Goal: Task Accomplishment & Management: Complete application form

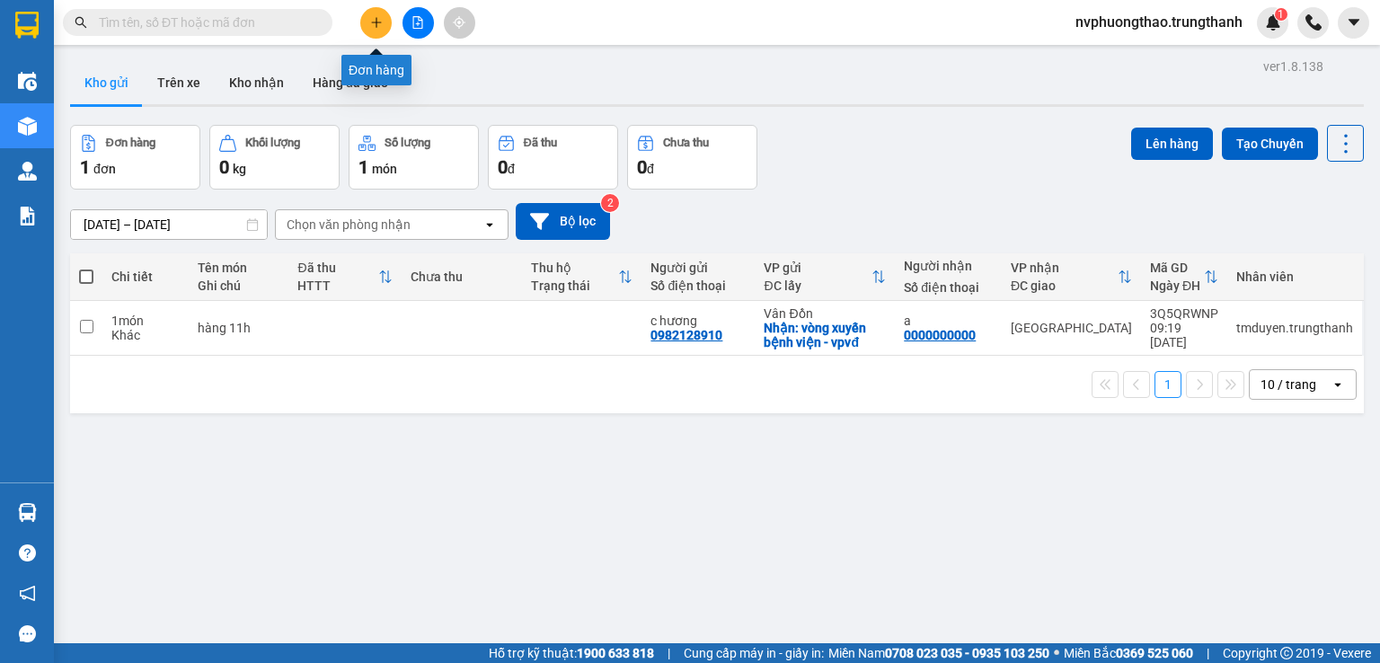
click at [380, 24] on icon "plus" at bounding box center [376, 22] width 13 height 13
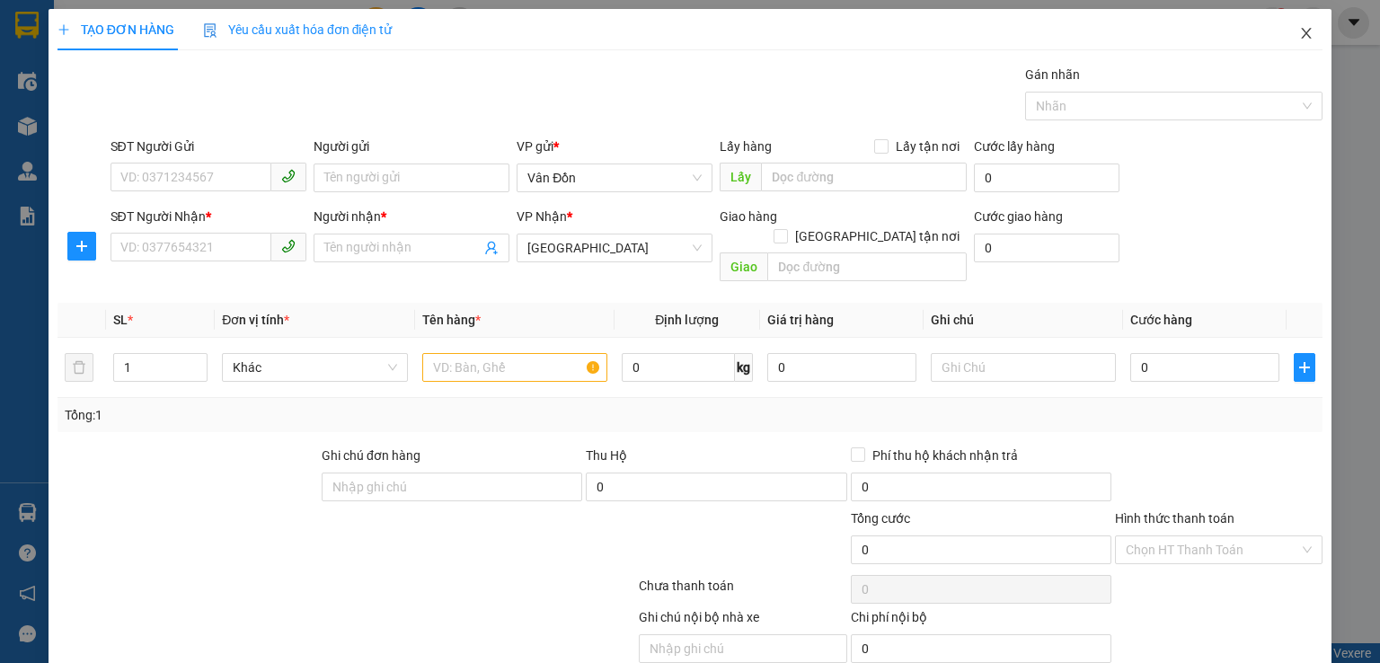
click at [1284, 37] on span "Close" at bounding box center [1306, 34] width 50 height 50
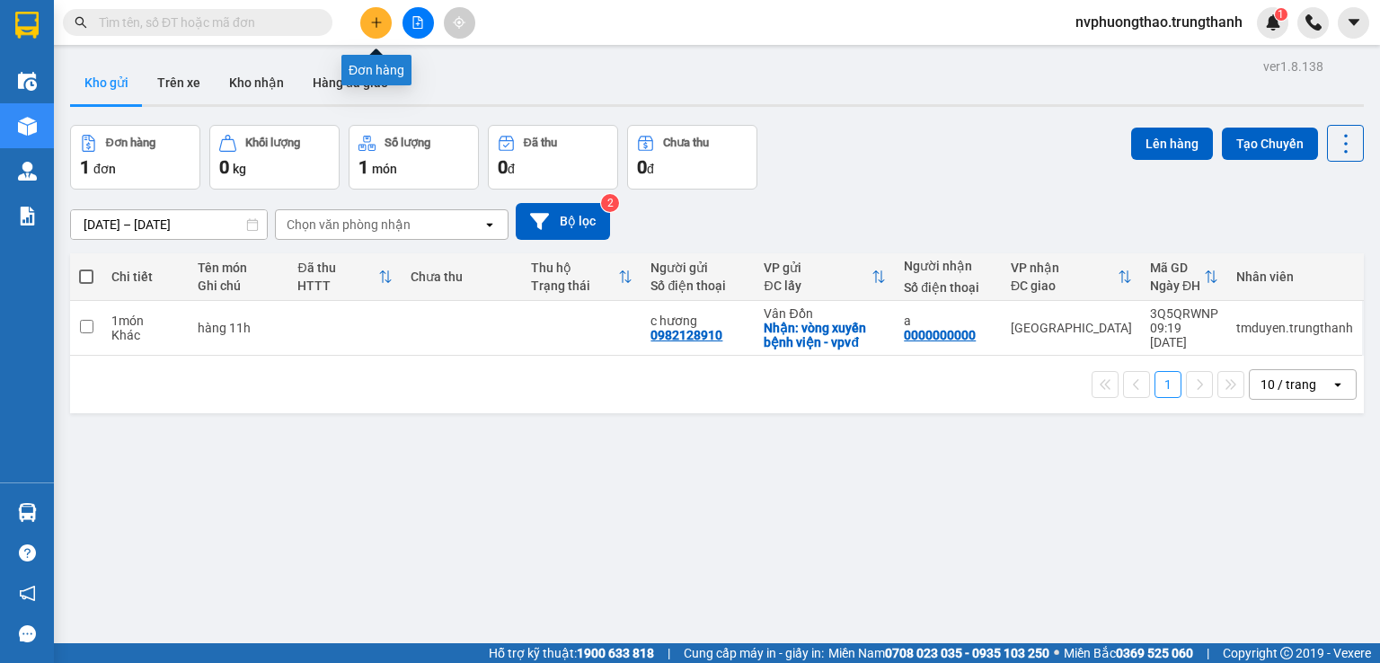
click at [380, 23] on icon "plus" at bounding box center [376, 22] width 13 height 13
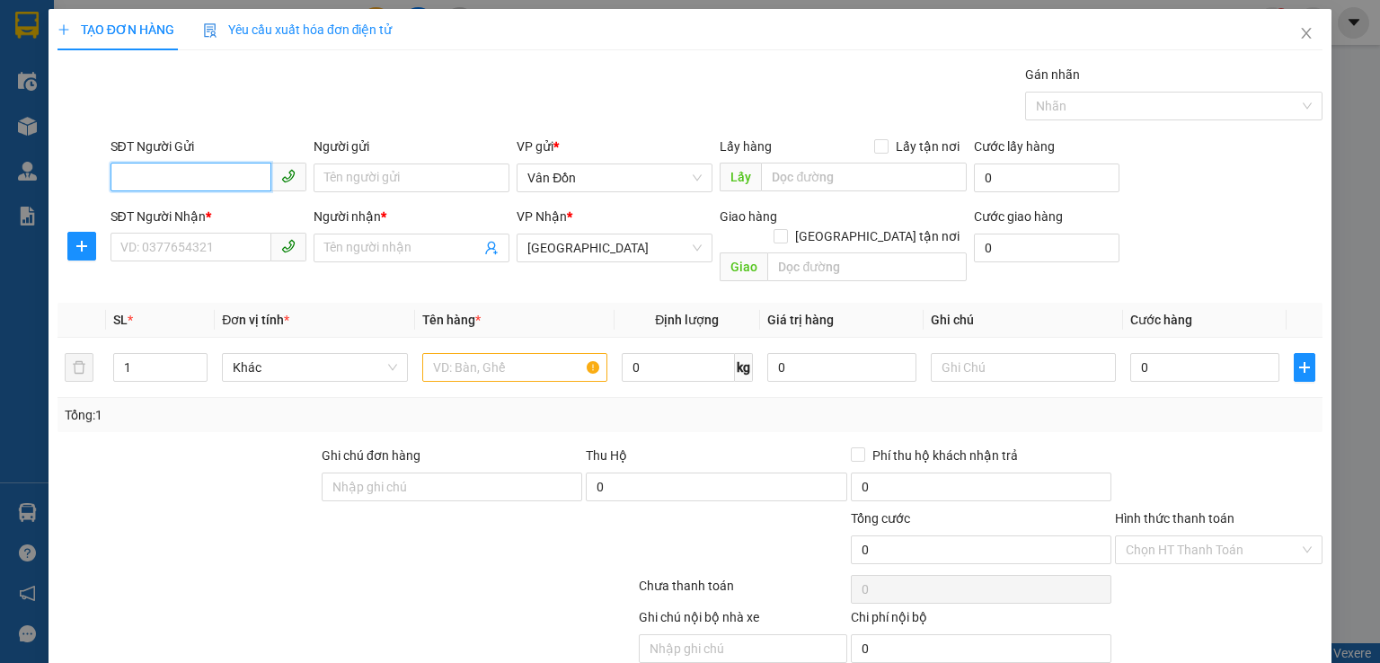
paste input "0974621666"
click at [124, 177] on input "0974621666" at bounding box center [190, 177] width 161 height 29
type input "0974621666"
click at [172, 212] on div "0974621666 - c giang" at bounding box center [207, 213] width 177 height 20
type input "[PERSON_NAME]"
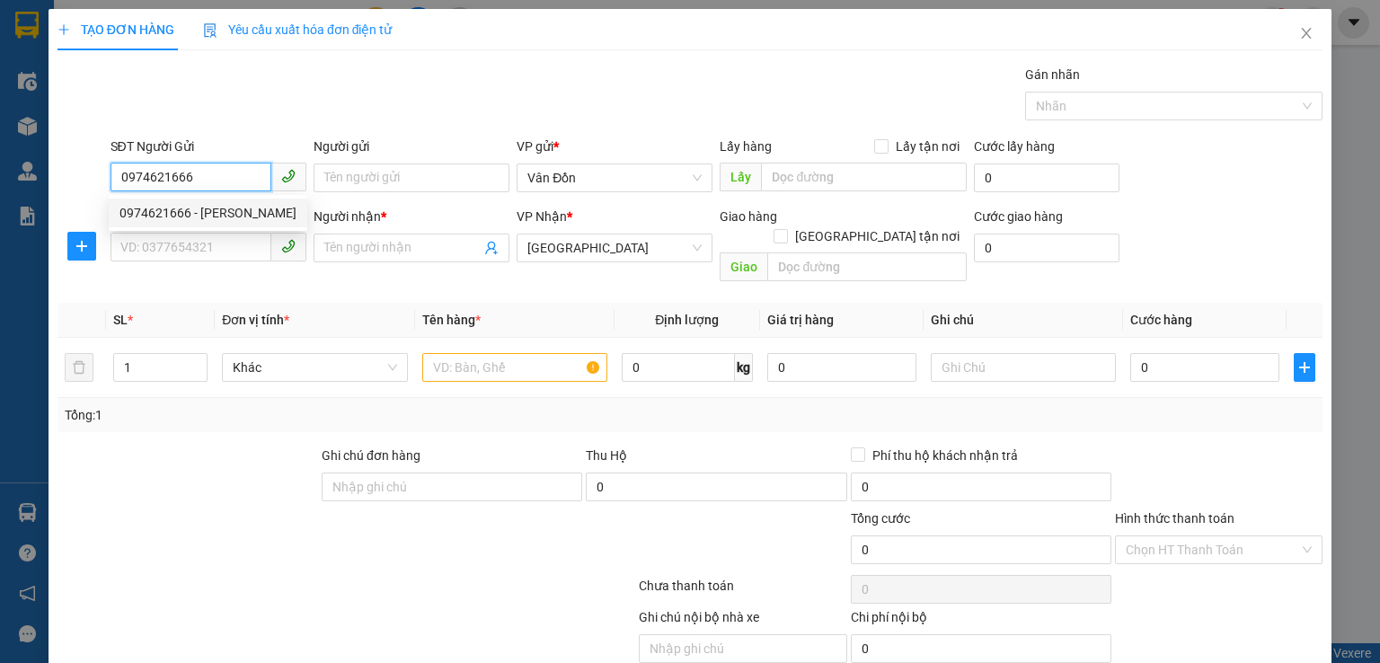
checkbox input "true"
type input "đèn xanh đèn đỏ, tô hiệu, cp-vpvđ"
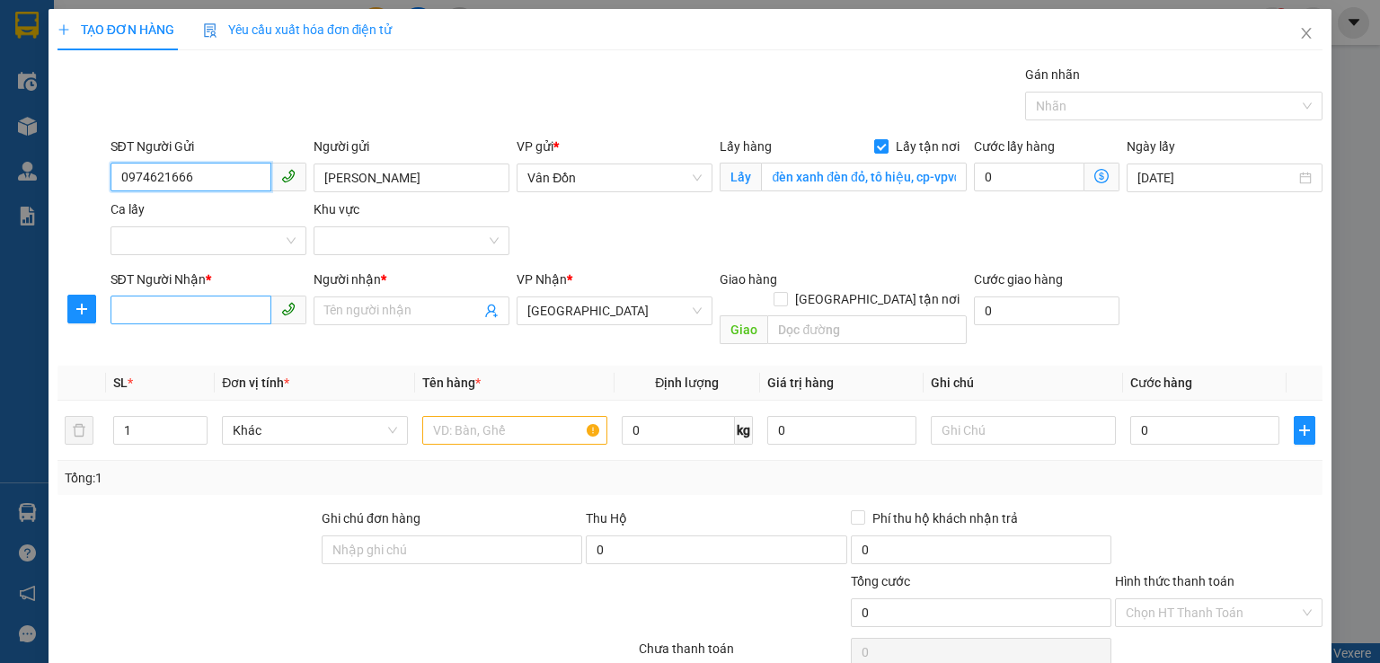
type input "0974621666"
click at [180, 312] on input "SĐT Người Nhận *" at bounding box center [190, 310] width 161 height 29
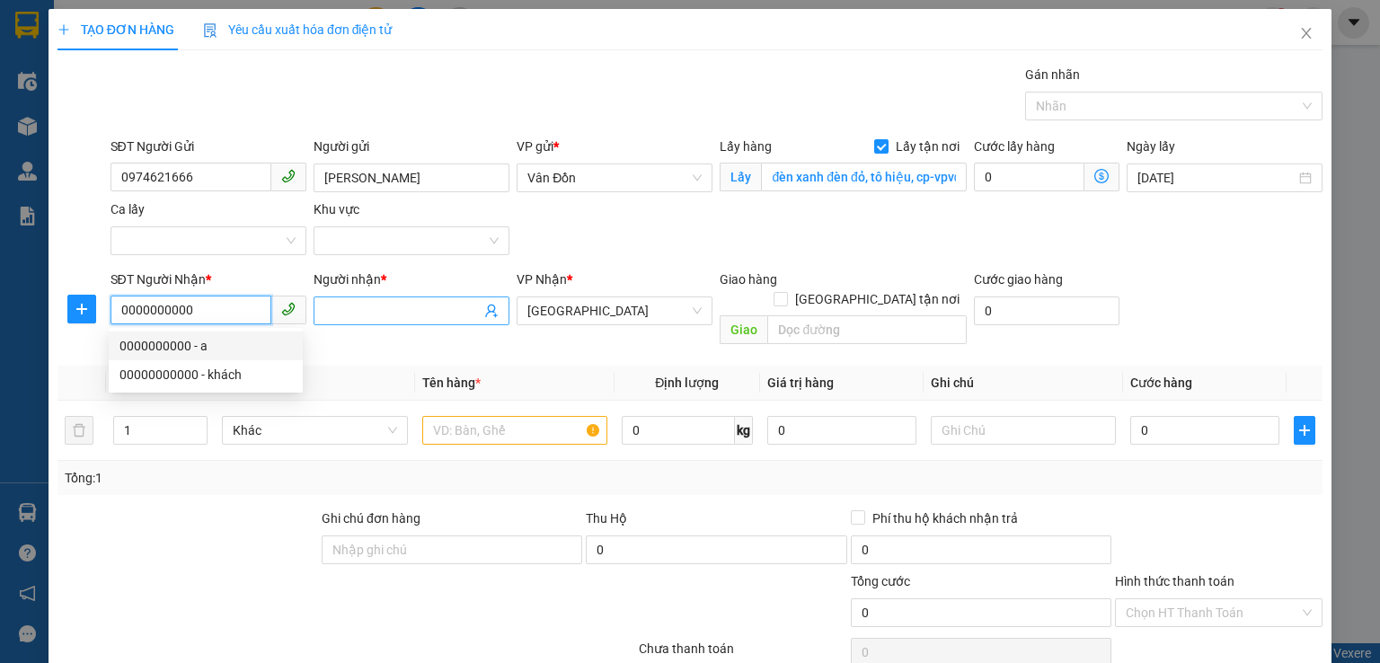
type input "0000000000"
click at [360, 315] on input "Người nhận *" at bounding box center [402, 311] width 156 height 20
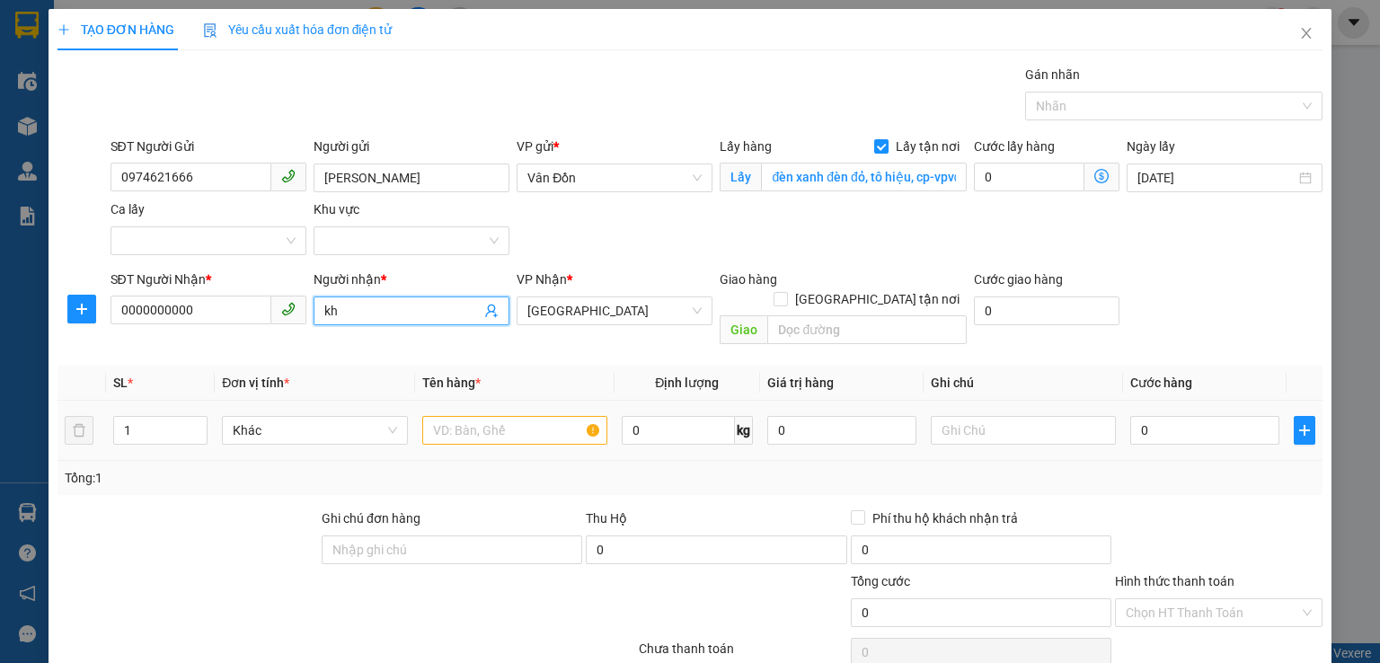
type input "kh"
drag, startPoint x: 511, startPoint y: 401, endPoint x: 521, endPoint y: 407, distance: 11.7
click at [521, 416] on input "text" at bounding box center [514, 430] width 185 height 29
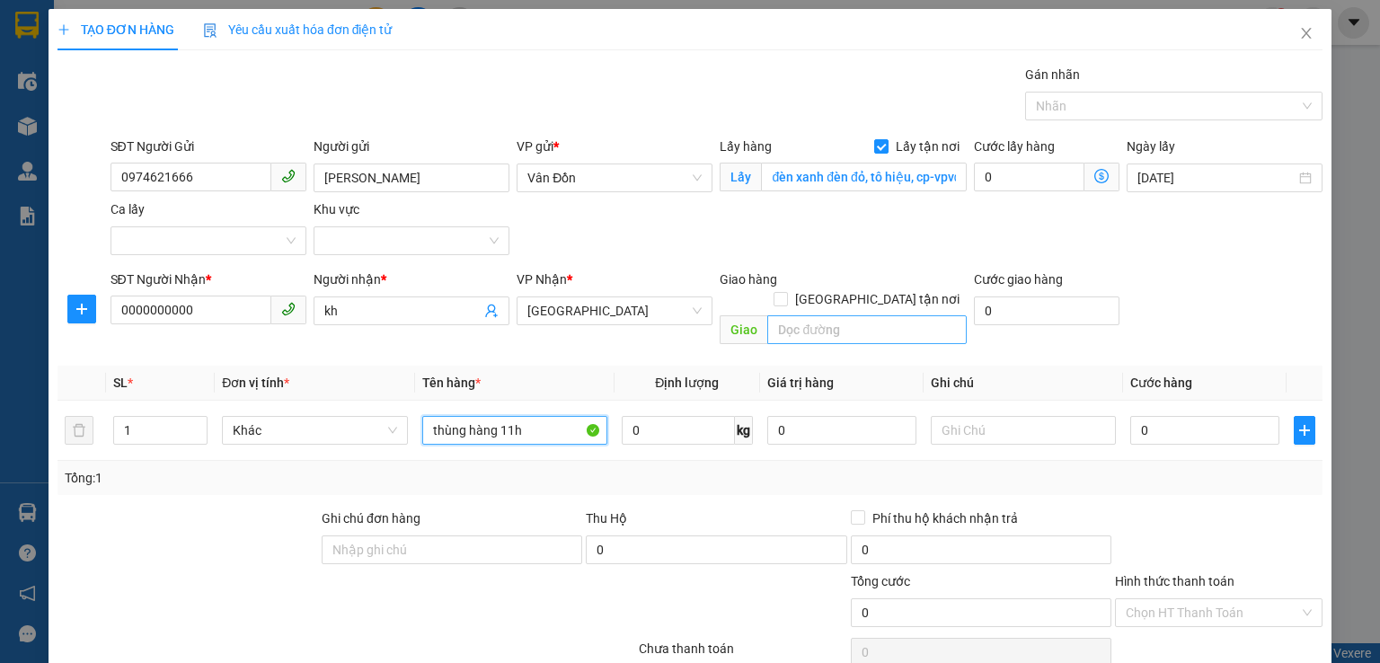
type input "thùng hàng 11h"
click at [871, 315] on input "text" at bounding box center [866, 329] width 199 height 29
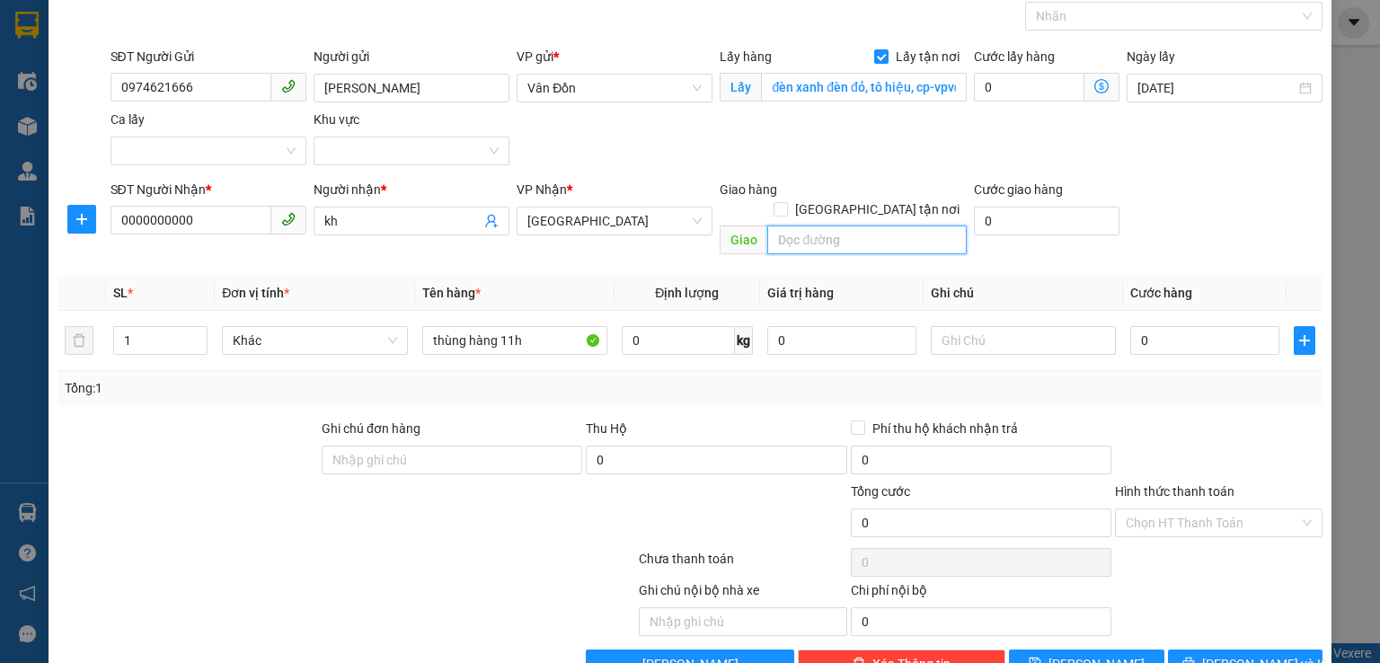
scroll to position [119, 0]
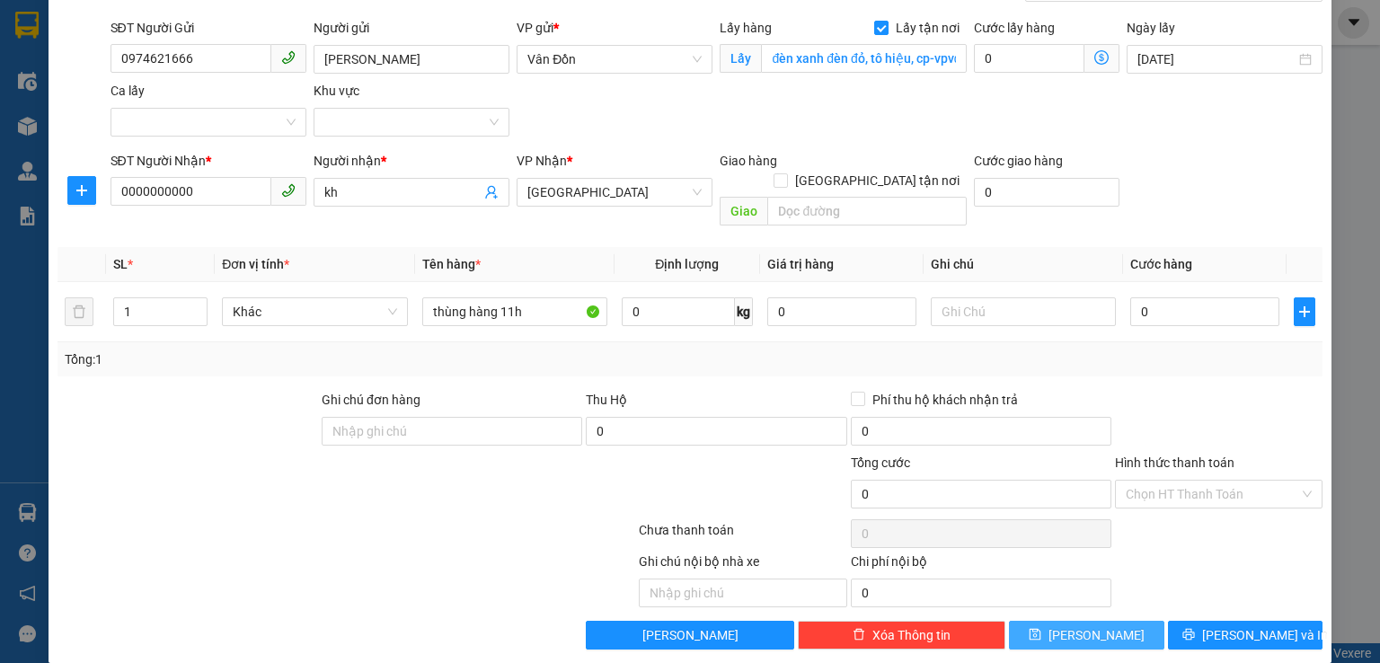
click at [1106, 621] on button "[PERSON_NAME]" at bounding box center [1086, 635] width 155 height 29
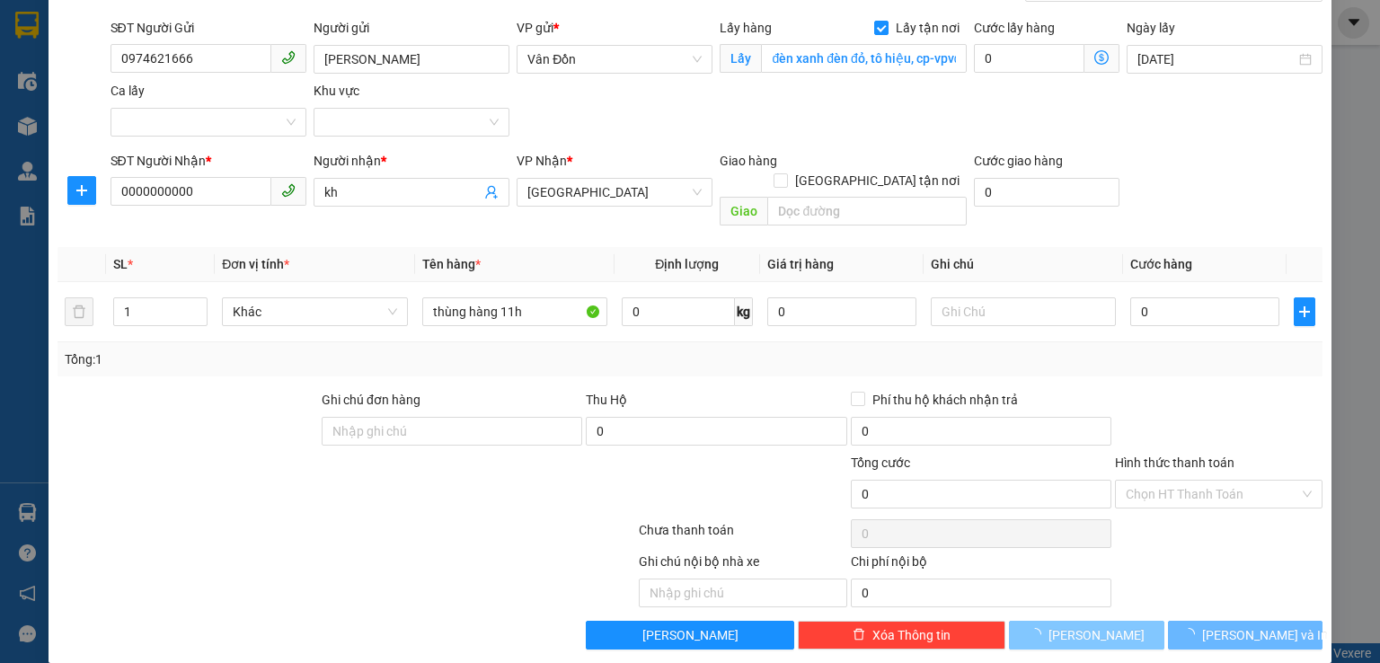
checkbox input "false"
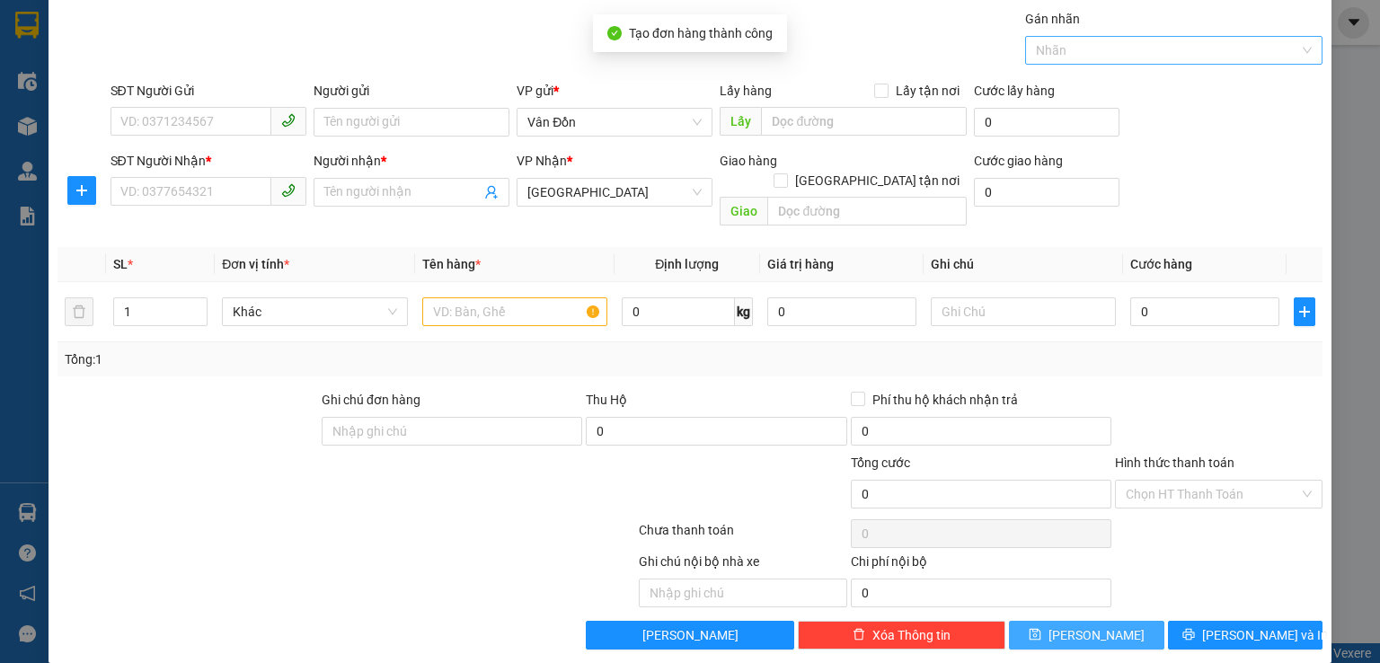
scroll to position [0, 0]
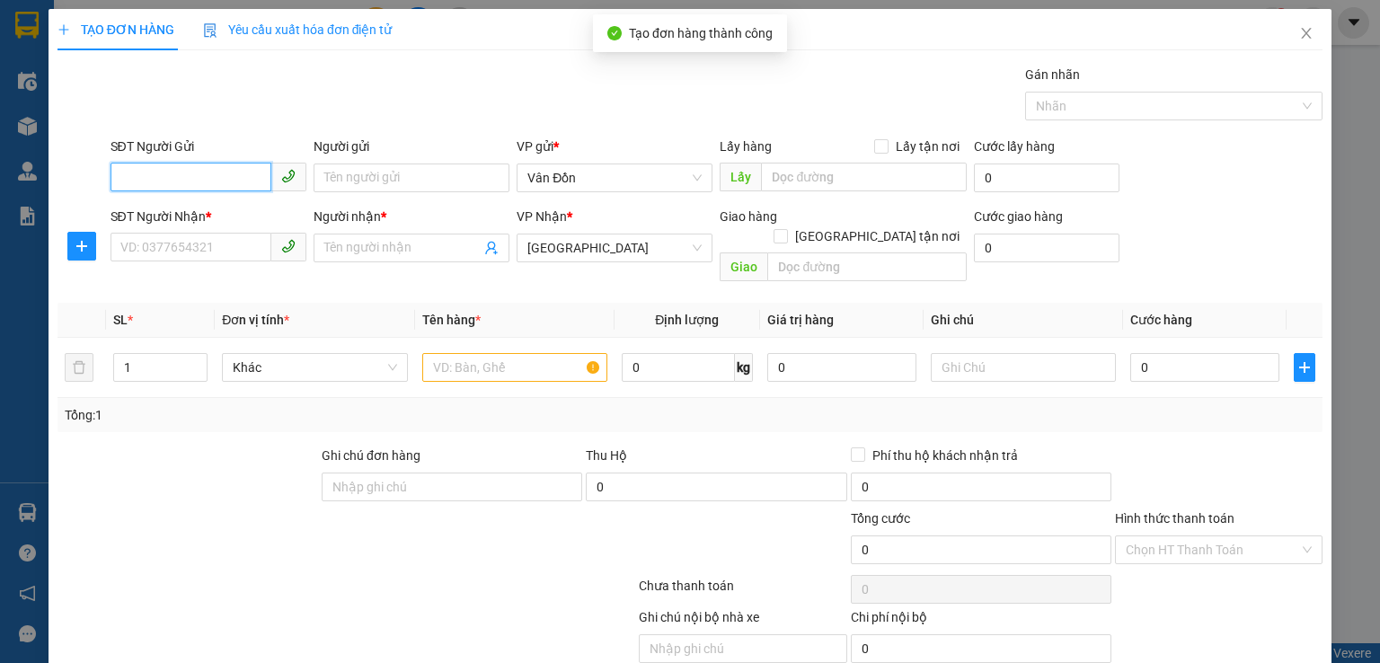
click at [250, 167] on input "SĐT Người Gửi" at bounding box center [190, 177] width 161 height 29
paste input "0974621666"
click at [126, 171] on input "0974621666" at bounding box center [190, 177] width 161 height 29
type input "0974621666"
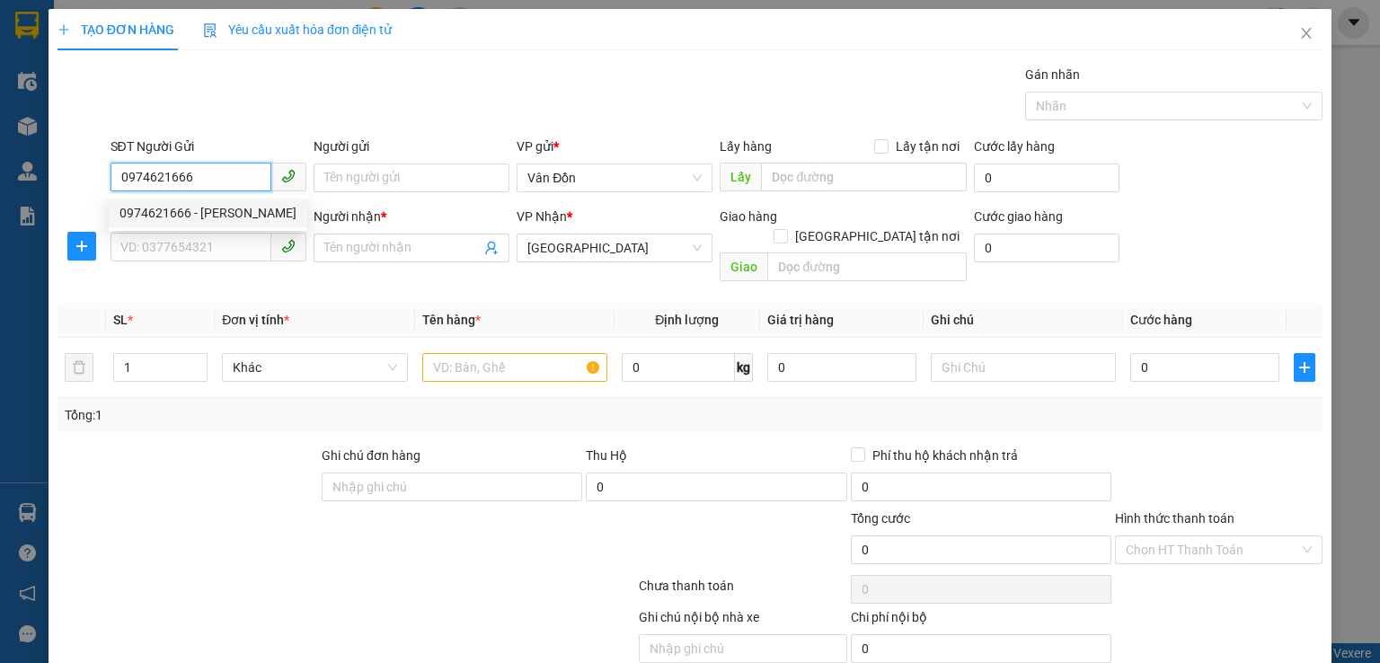
click at [190, 205] on div "0974621666 - c giang" at bounding box center [207, 213] width 177 height 20
type input "[PERSON_NAME]"
checkbox input "true"
type input "đèn xanh đèn đỏ, tô hiệu, cp-vpvđ"
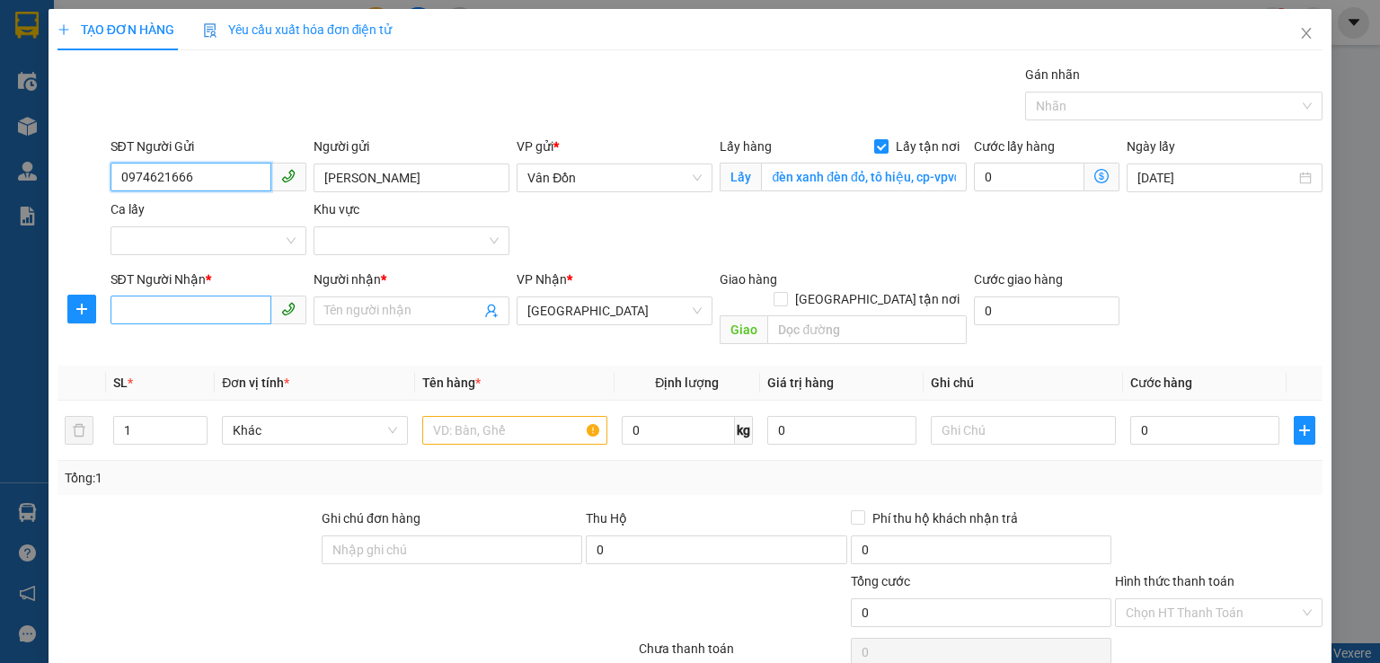
type input "0974621666"
drag, startPoint x: 180, startPoint y: 296, endPoint x: 190, endPoint y: 314, distance: 21.3
click at [189, 316] on input "SĐT Người Nhận *" at bounding box center [190, 310] width 161 height 29
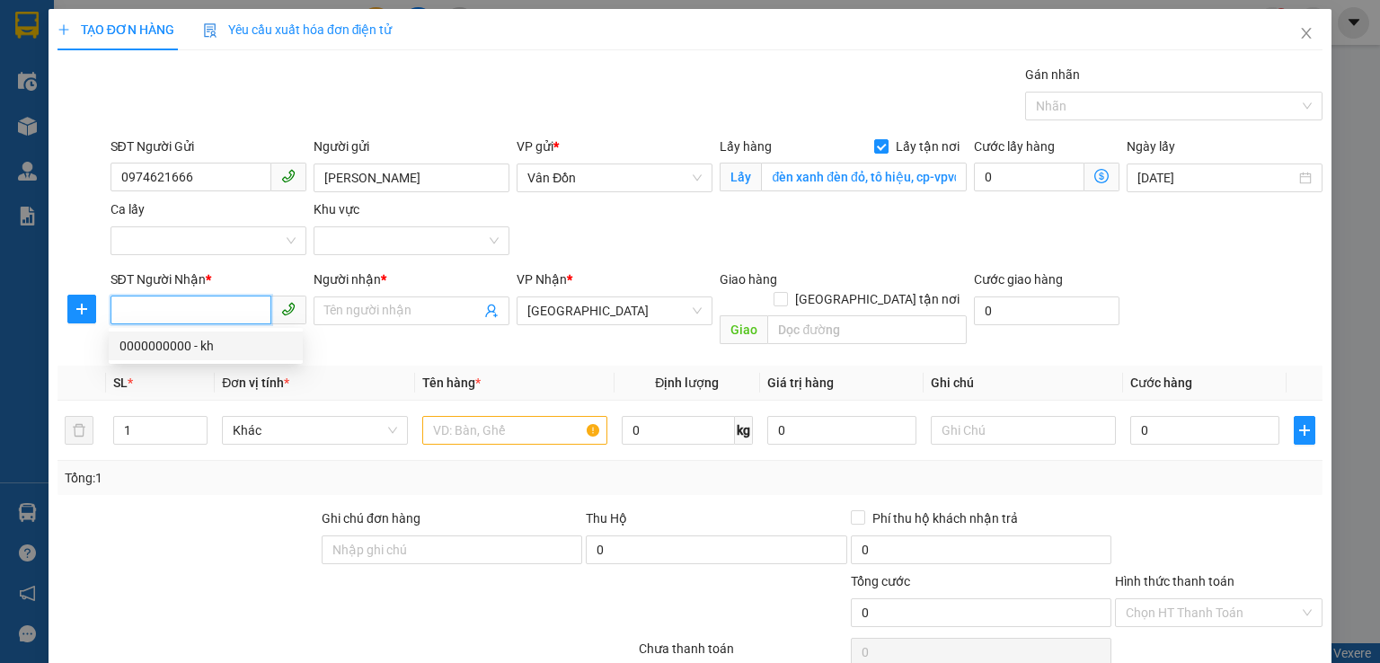
click at [241, 351] on div "0000000000 - kh" at bounding box center [205, 346] width 172 height 20
type input "0000000000"
type input "kh"
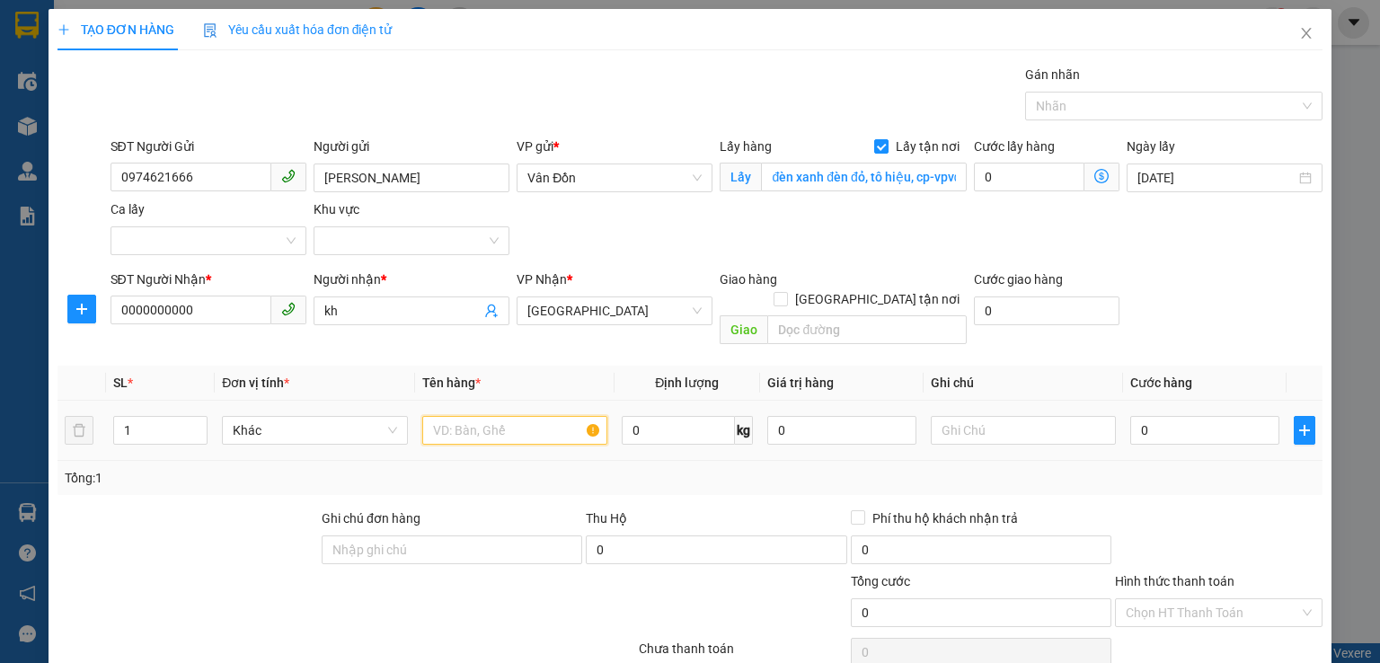
drag, startPoint x: 438, startPoint y: 420, endPoint x: 622, endPoint y: 374, distance: 190.0
click at [438, 416] on input "text" at bounding box center [514, 430] width 185 height 29
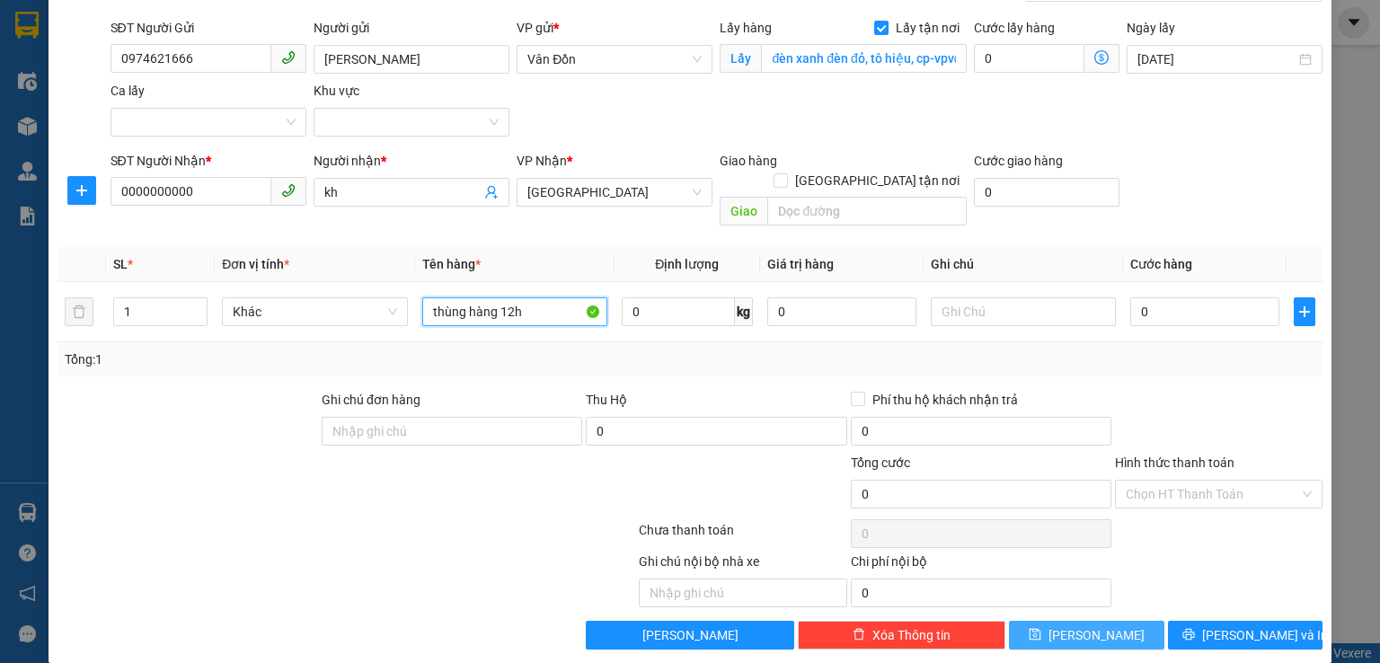
type input "thùng hàng 12h"
click at [1029, 621] on button "[PERSON_NAME]" at bounding box center [1086, 635] width 155 height 29
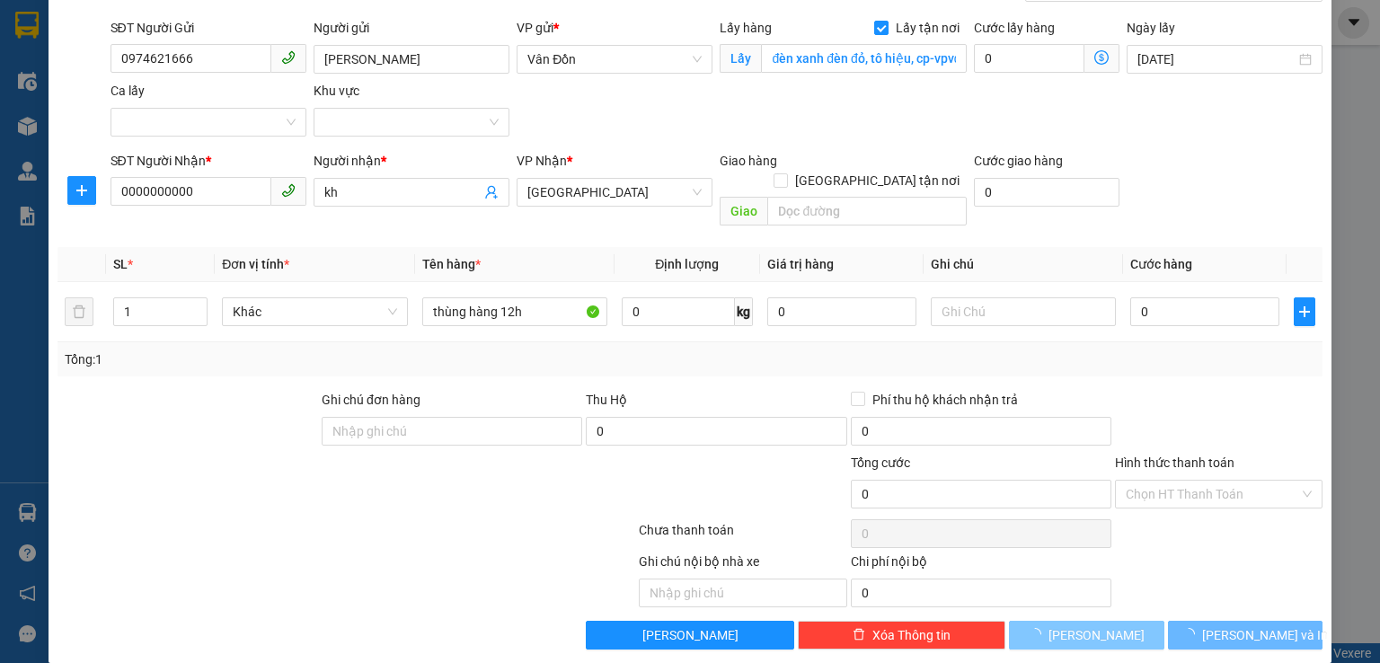
checkbox input "false"
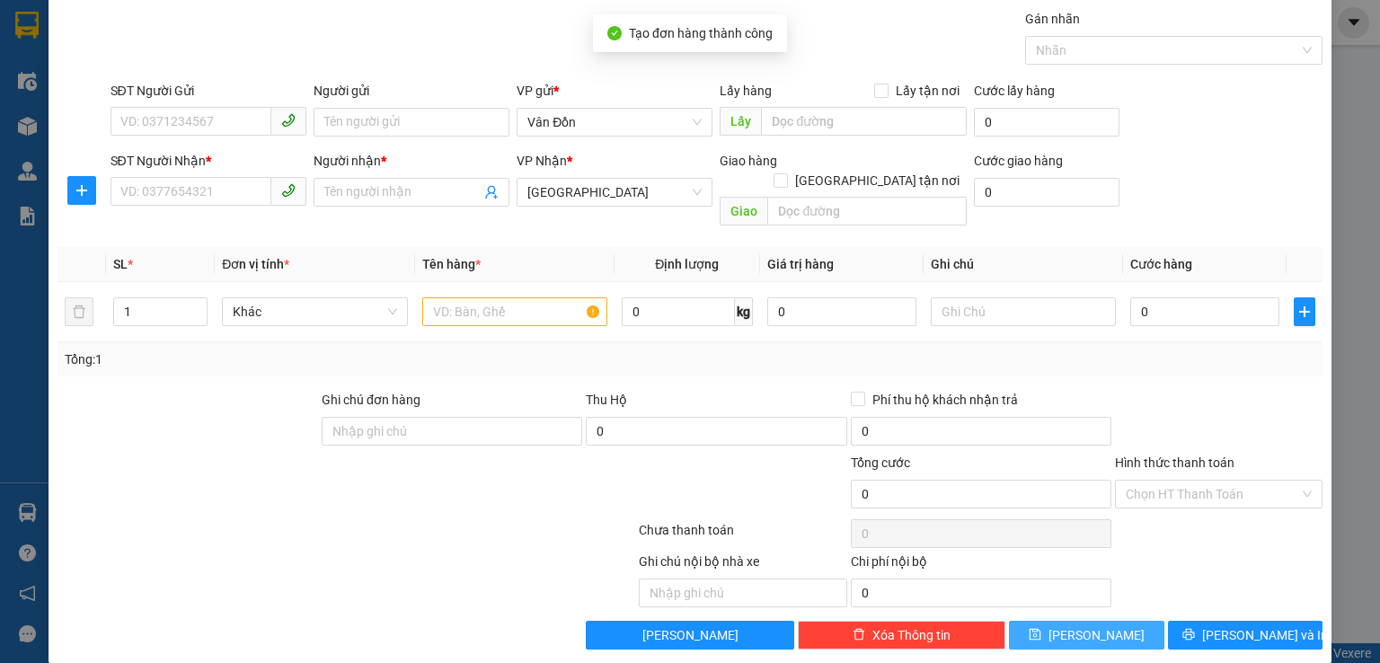
scroll to position [0, 0]
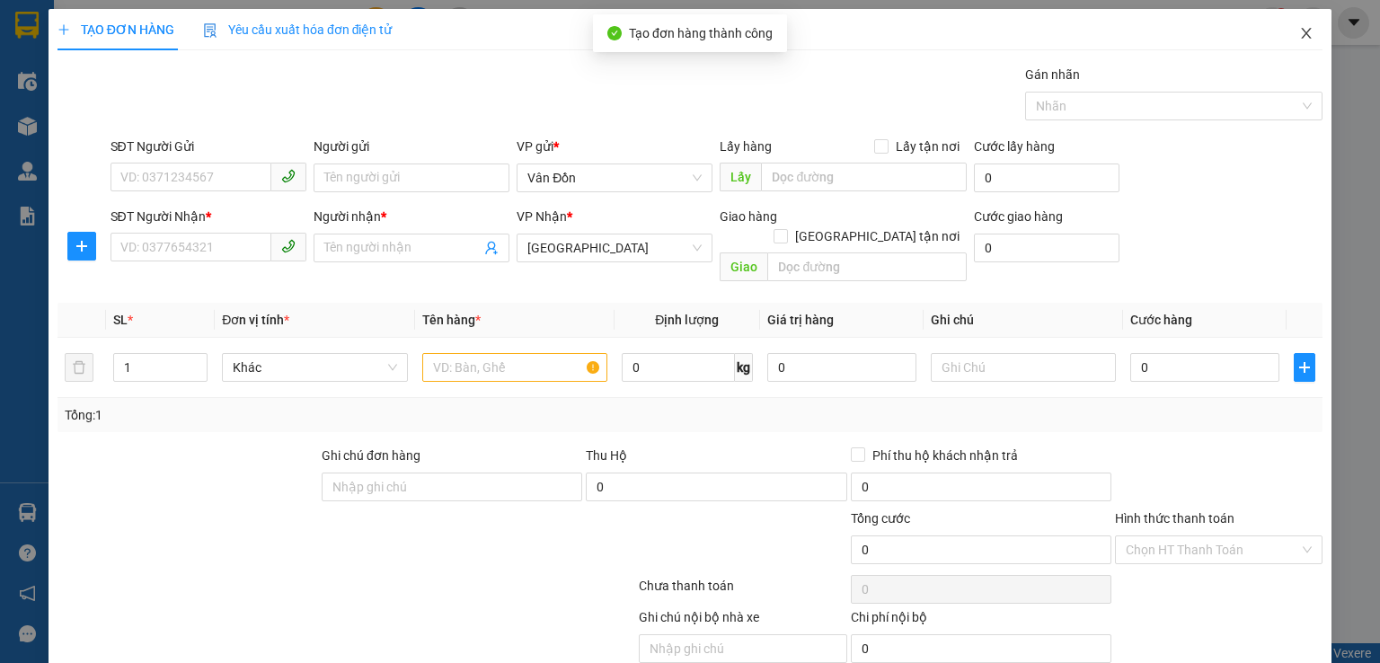
click at [1281, 36] on span "Close" at bounding box center [1306, 34] width 50 height 50
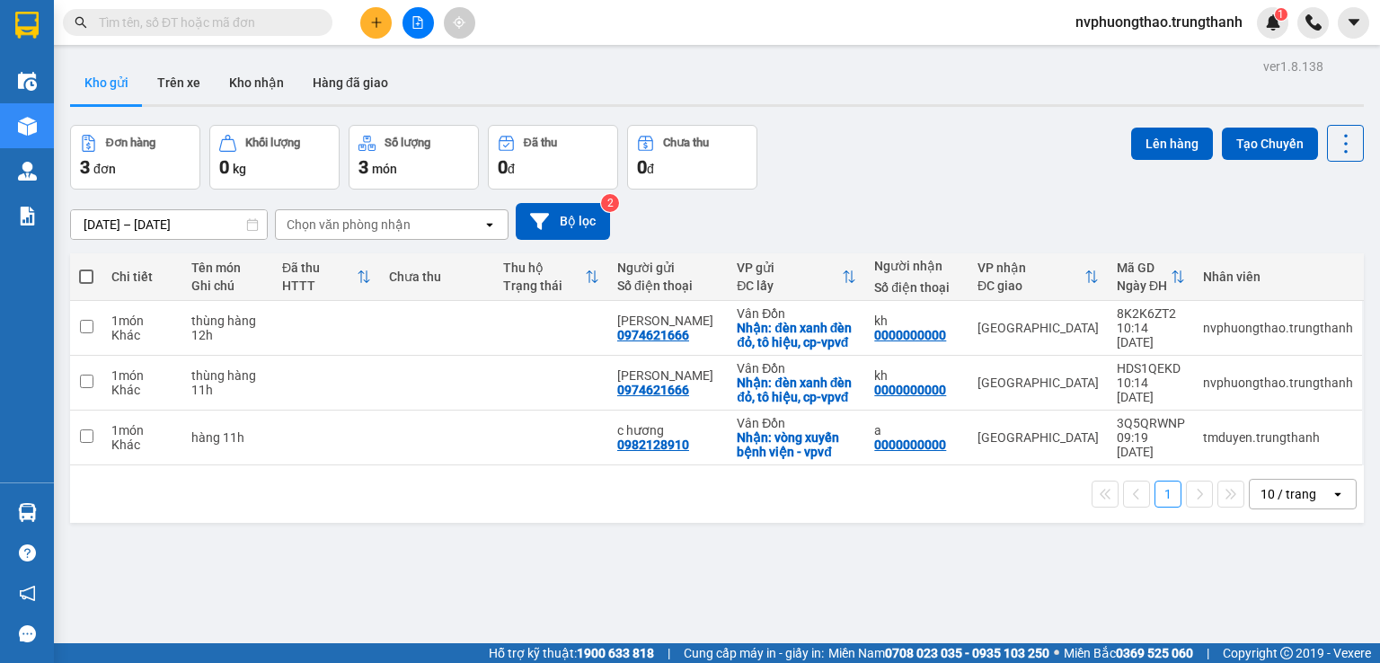
click at [358, 13] on div at bounding box center [417, 22] width 135 height 31
click at [366, 14] on button at bounding box center [375, 22] width 31 height 31
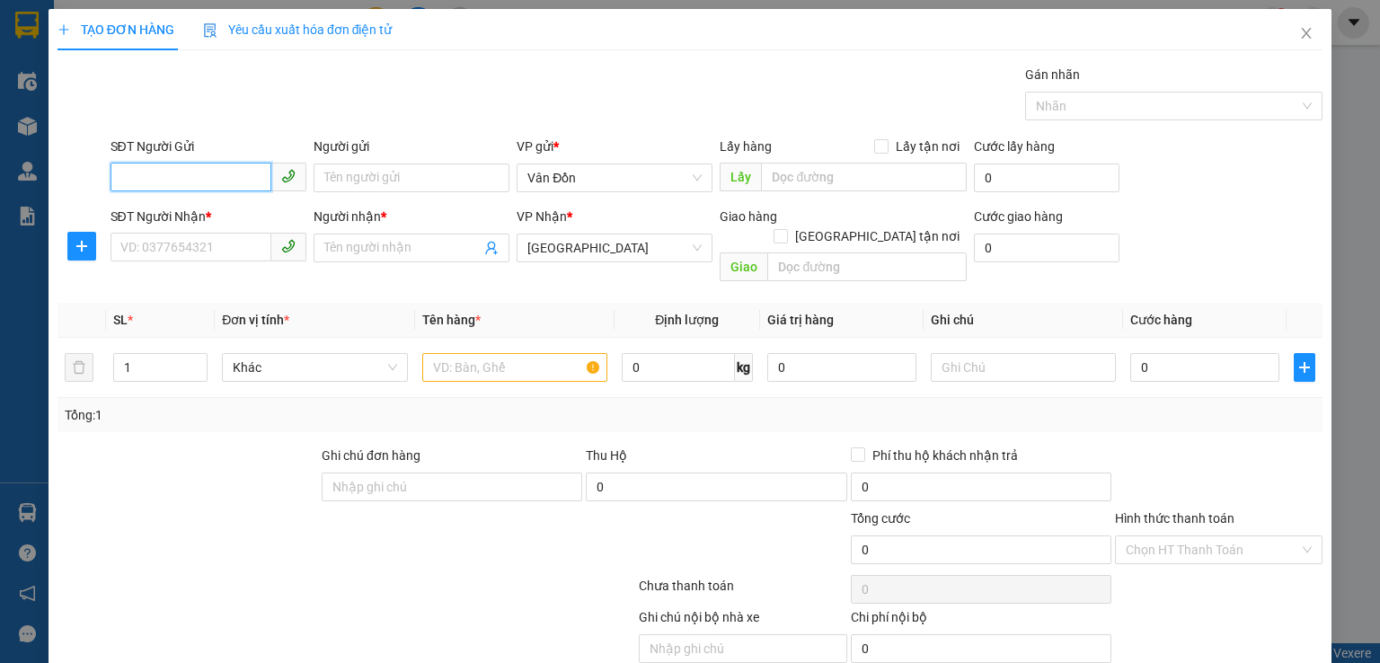
paste input "0972828454"
click at [123, 181] on input "0972828454" at bounding box center [190, 177] width 161 height 29
type input "0972828454"
click at [187, 201] on div "0972828454 - a" at bounding box center [206, 213] width 194 height 29
type input "a"
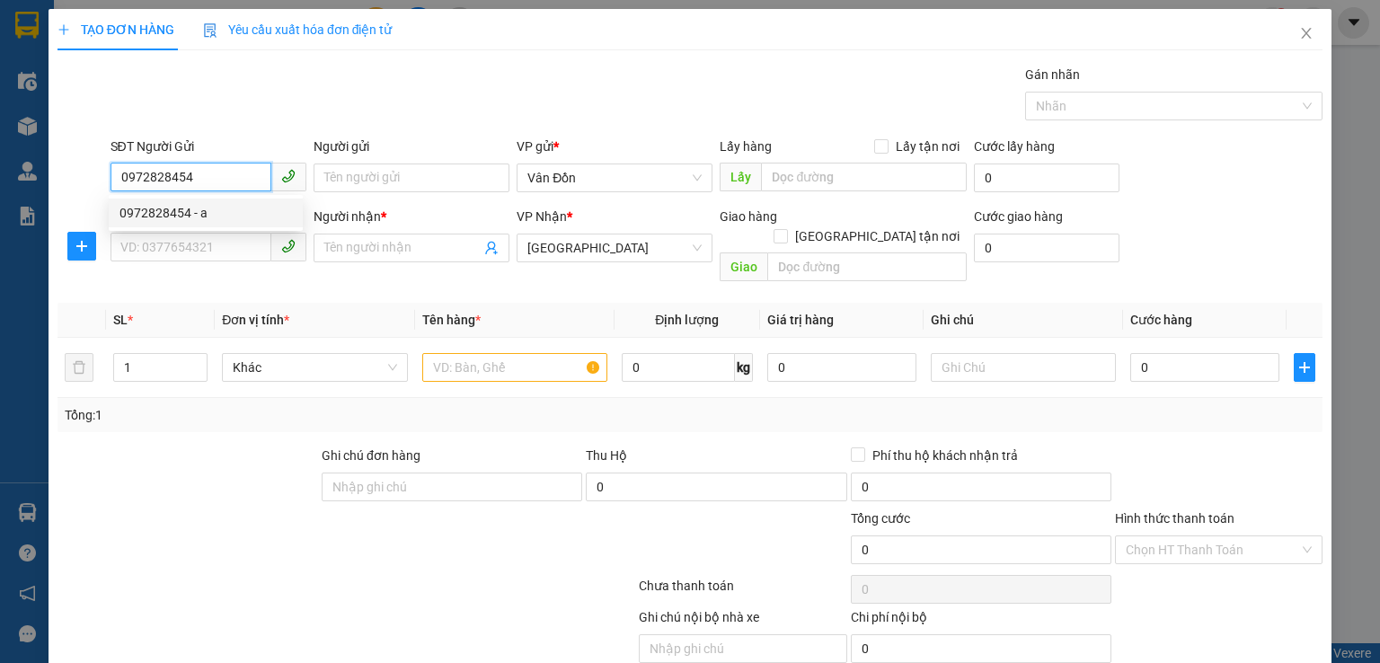
checkbox input "true"
type input "km6 quang hanh cẩm phả -vpvd"
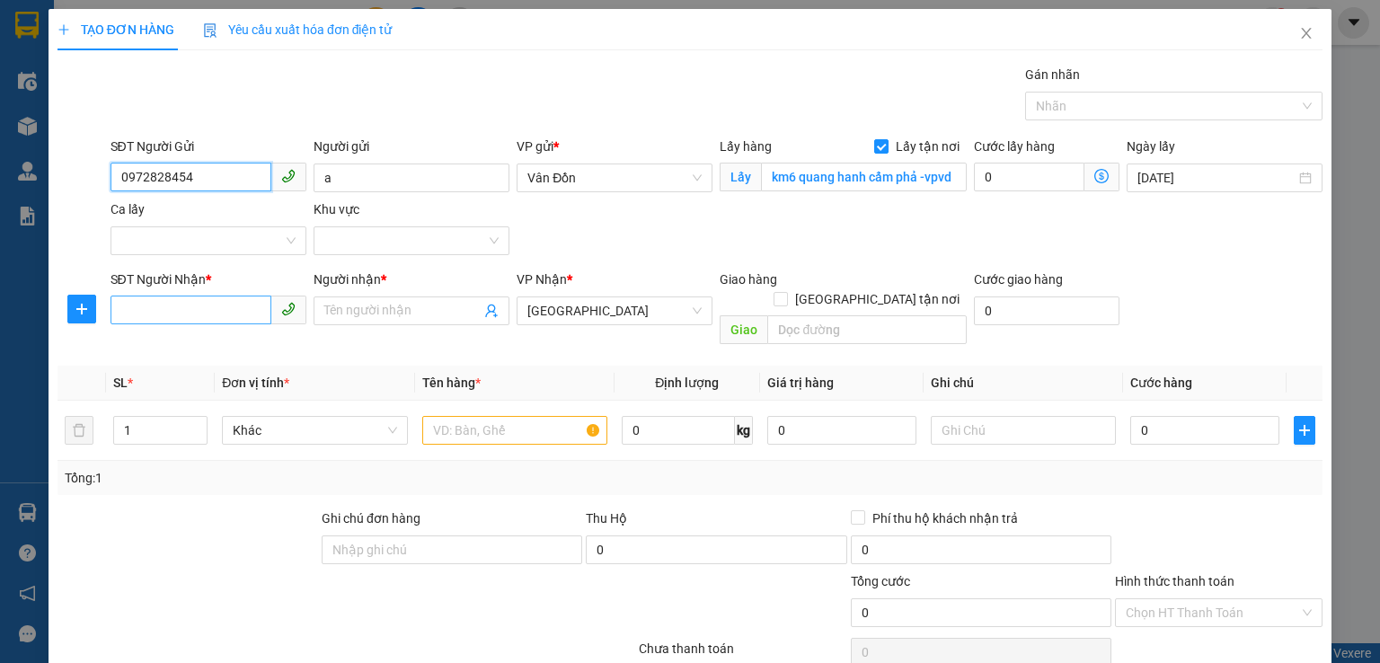
type input "0972828454"
click at [240, 304] on input "SĐT Người Nhận *" at bounding box center [190, 310] width 161 height 29
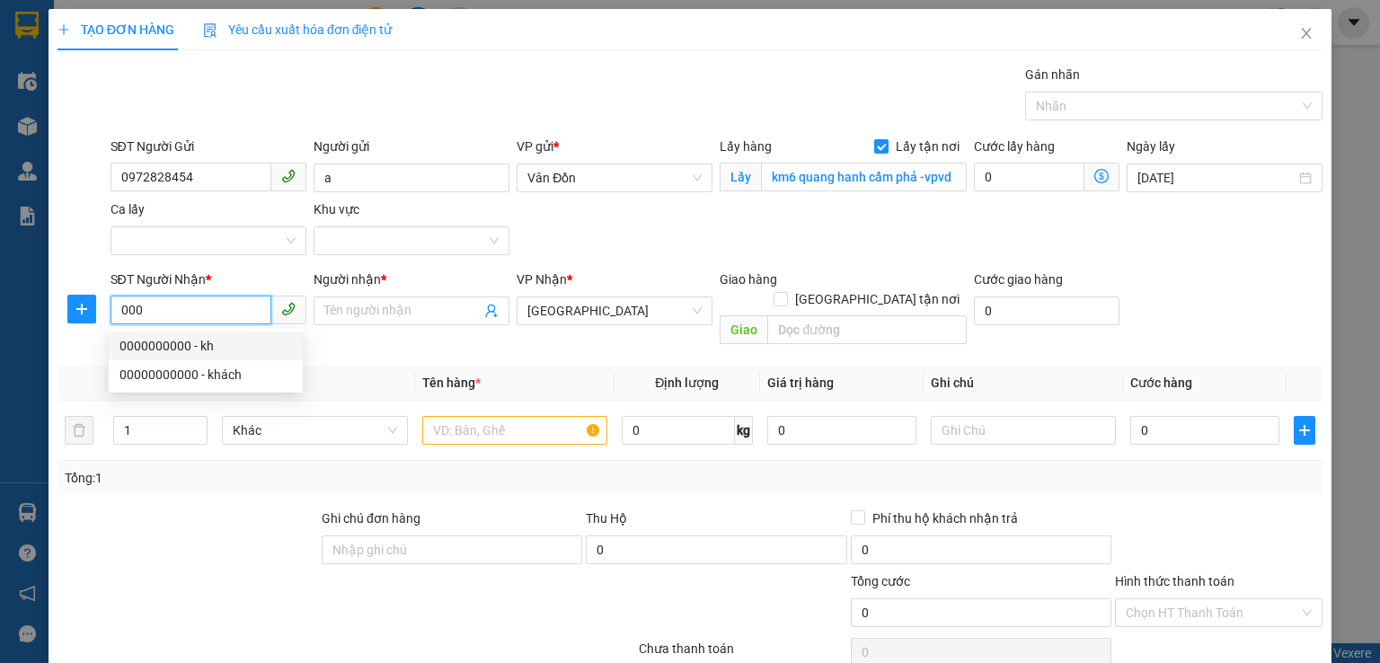
click at [244, 345] on div "0000000000 - kh" at bounding box center [205, 346] width 172 height 20
type input "0000000000"
type input "kh"
type input "0000000000"
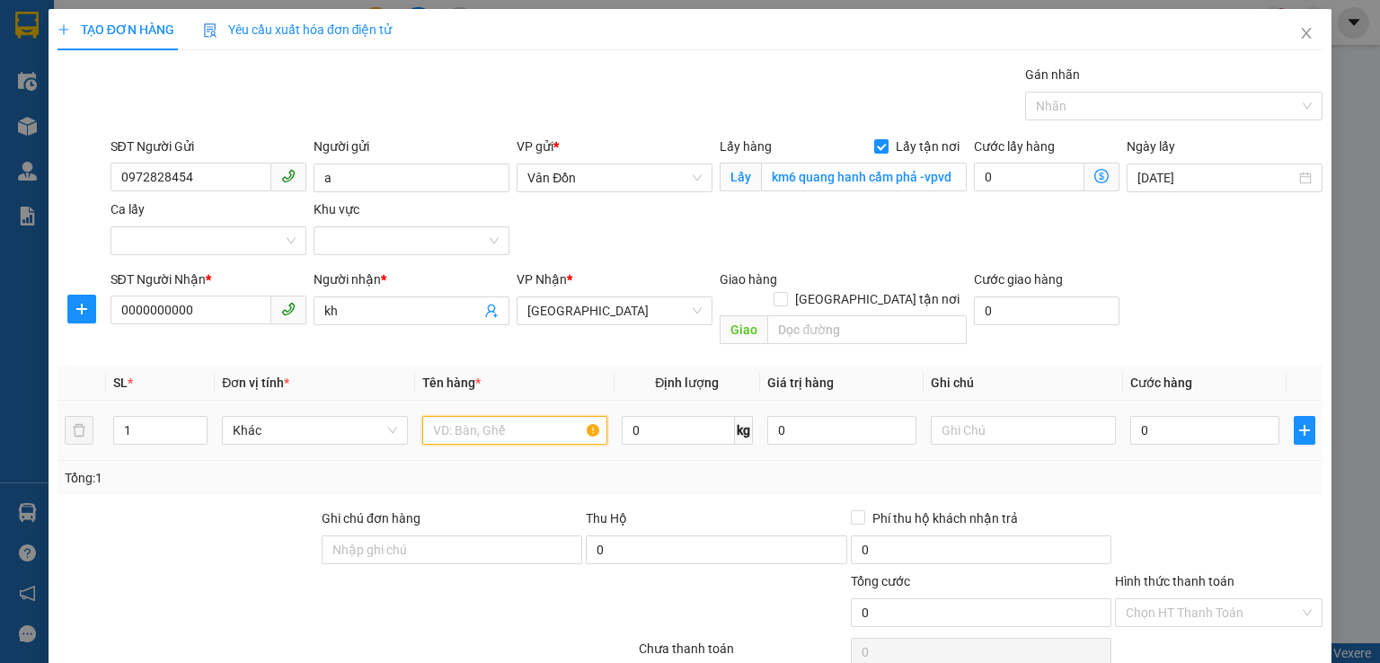
click at [448, 416] on input "text" at bounding box center [514, 430] width 185 height 29
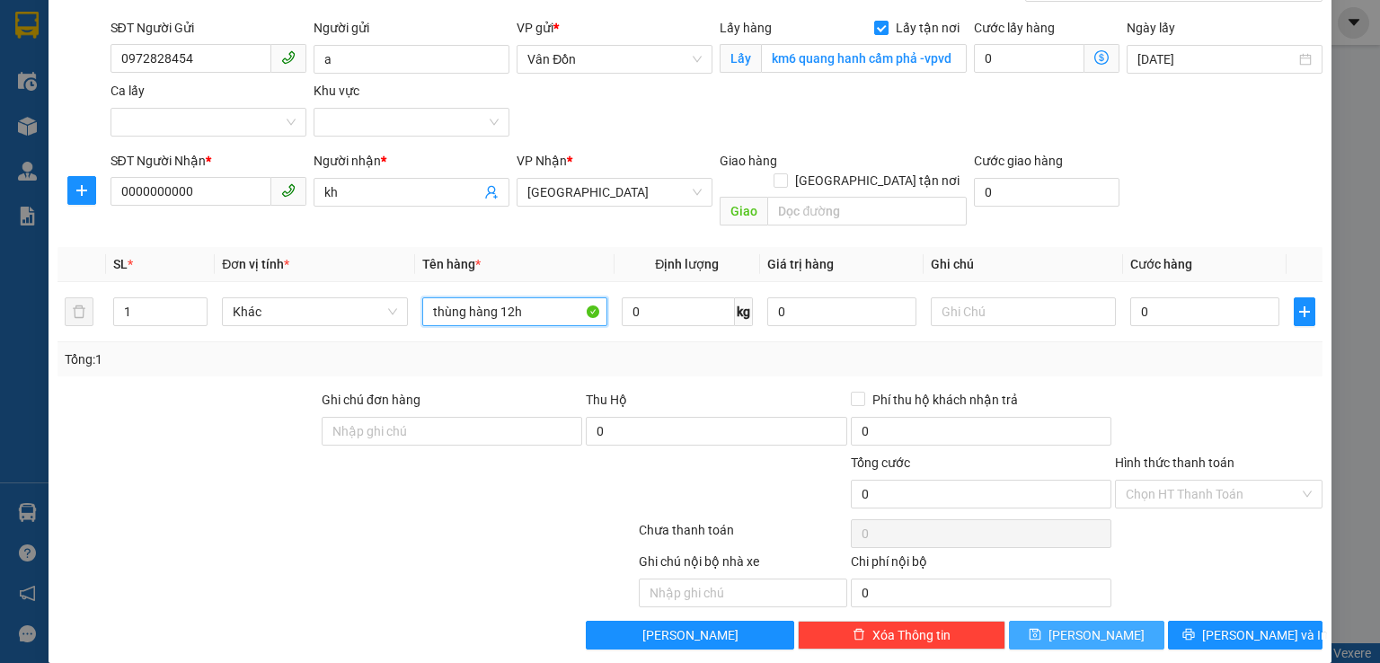
type input "thùng hàng 12h"
click at [1072, 621] on button "[PERSON_NAME]" at bounding box center [1086, 635] width 155 height 29
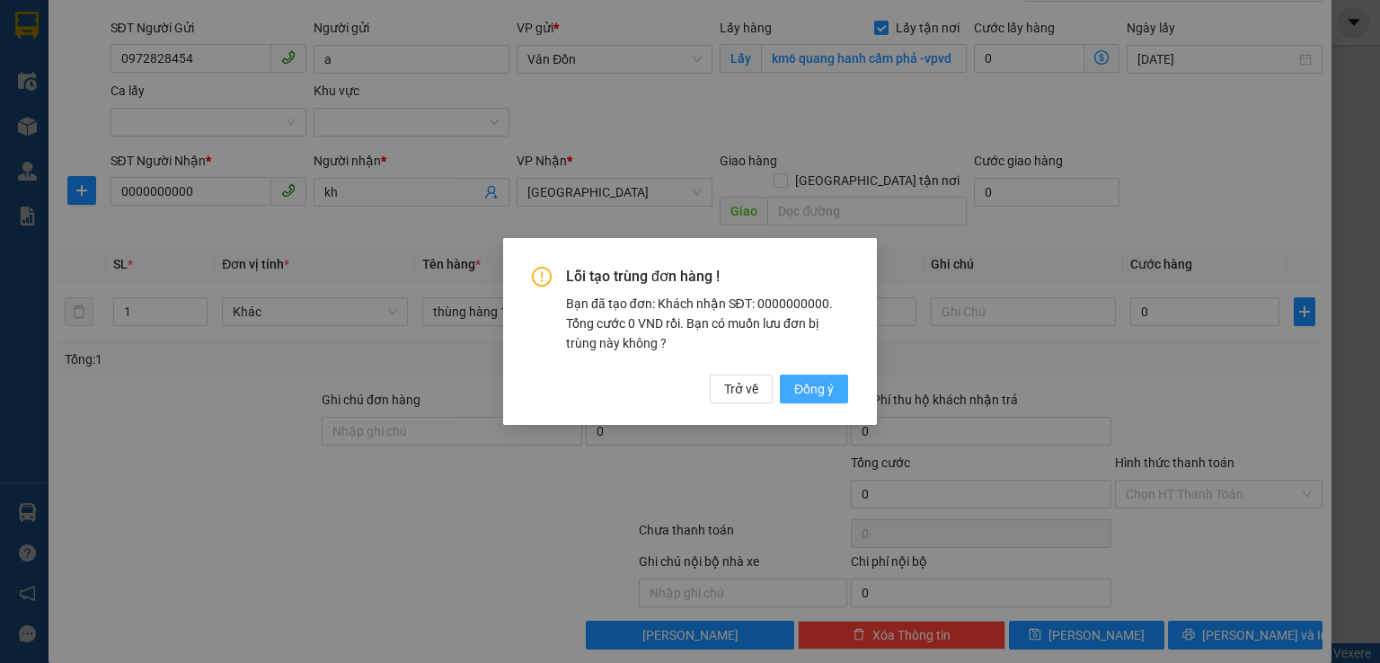
click at [829, 382] on span "Đồng ý" at bounding box center [814, 389] width 40 height 20
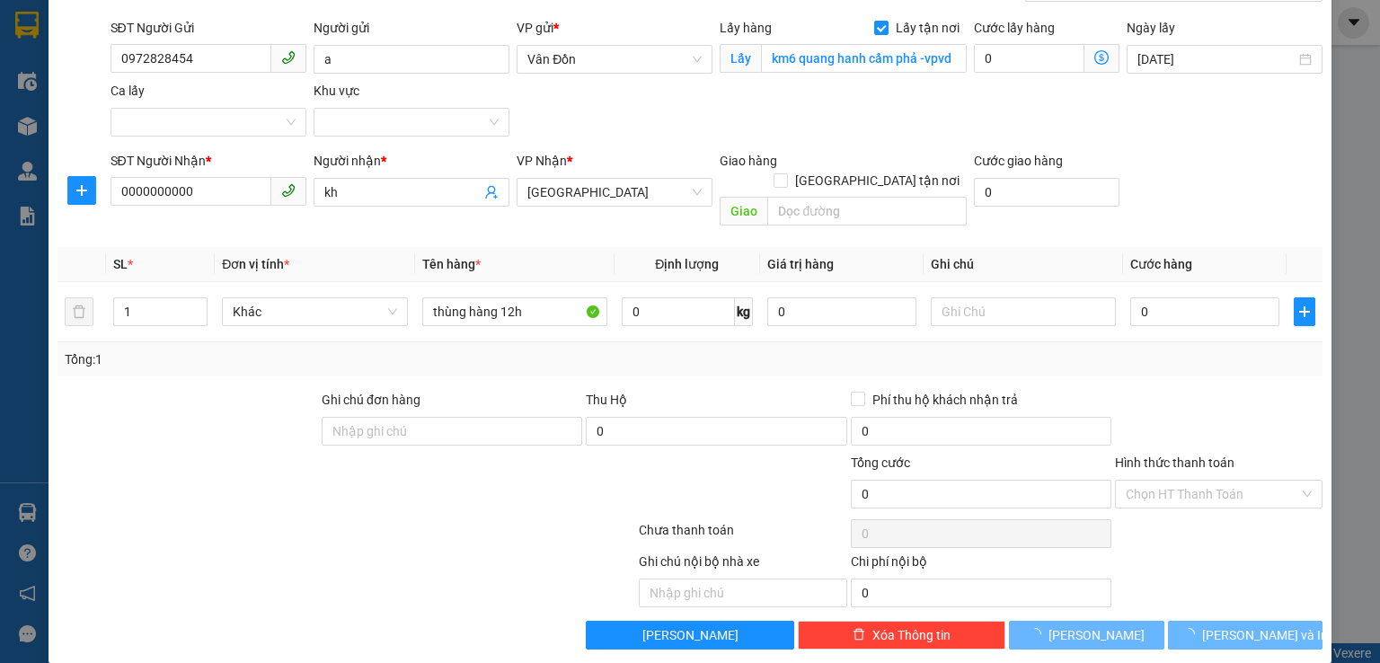
checkbox input "false"
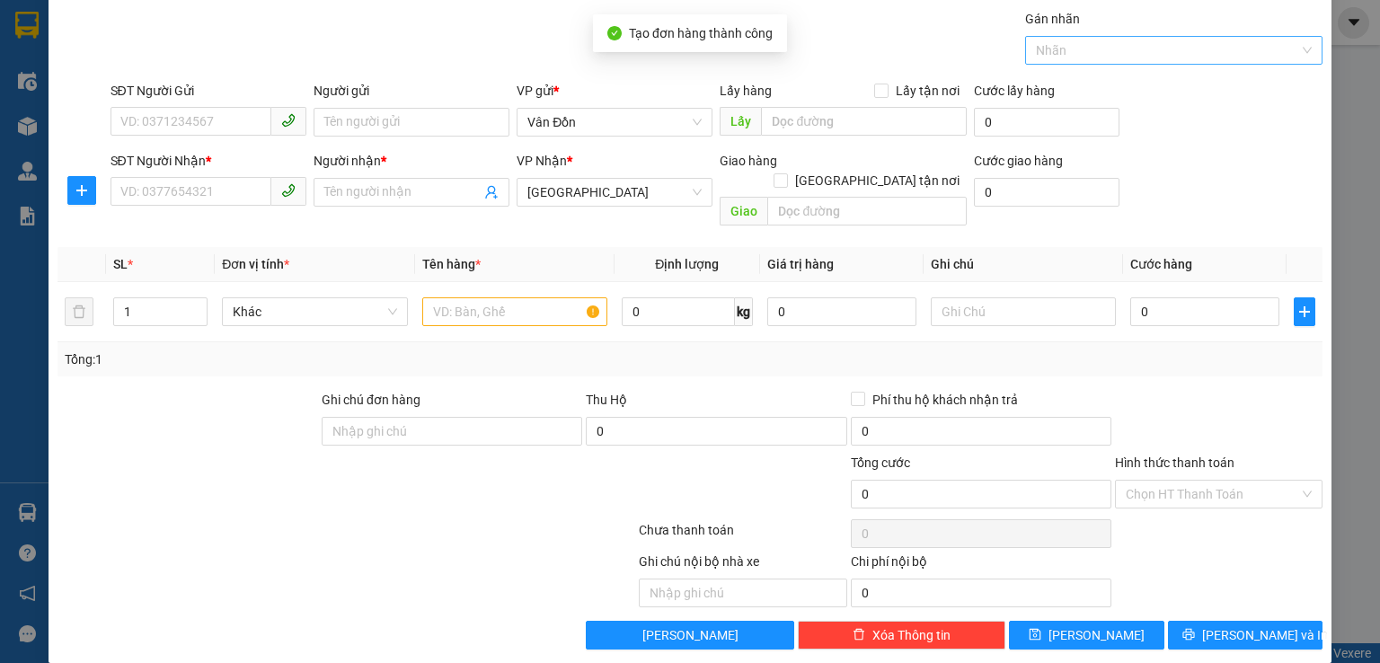
scroll to position [0, 0]
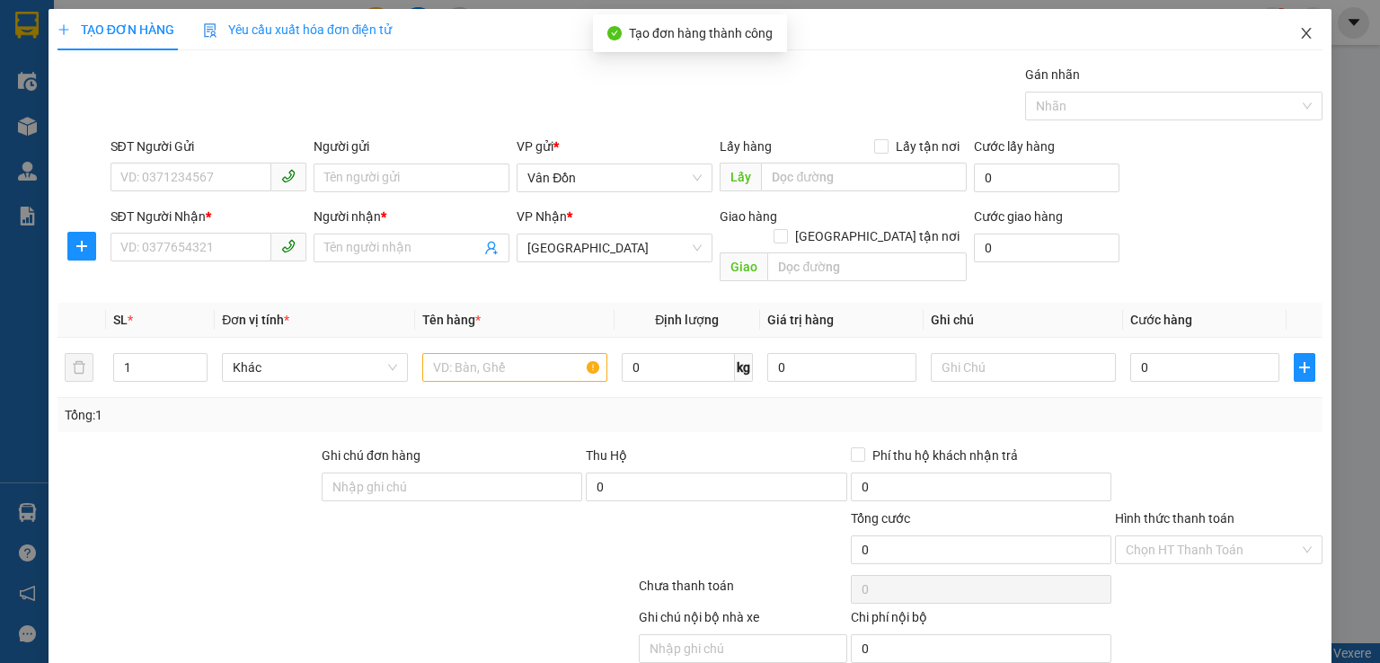
click at [1299, 31] on icon "close" at bounding box center [1306, 33] width 14 height 14
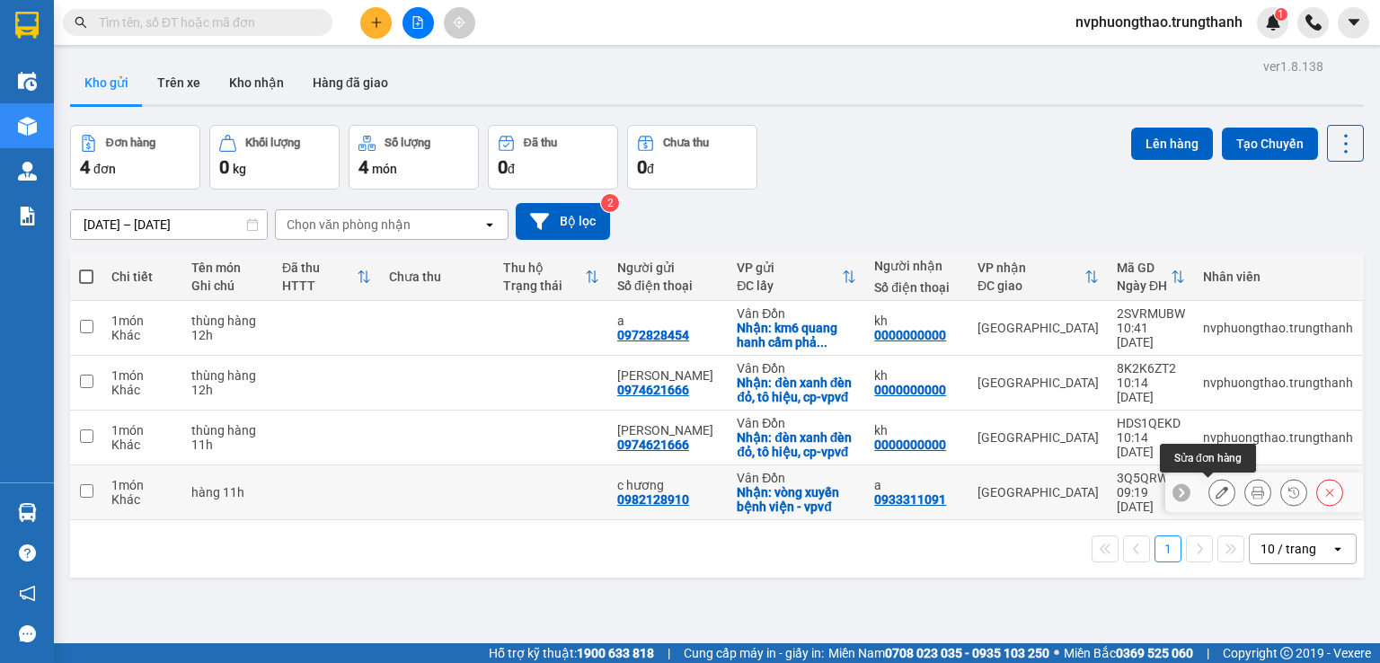
click at [1215, 493] on icon at bounding box center [1221, 492] width 13 height 13
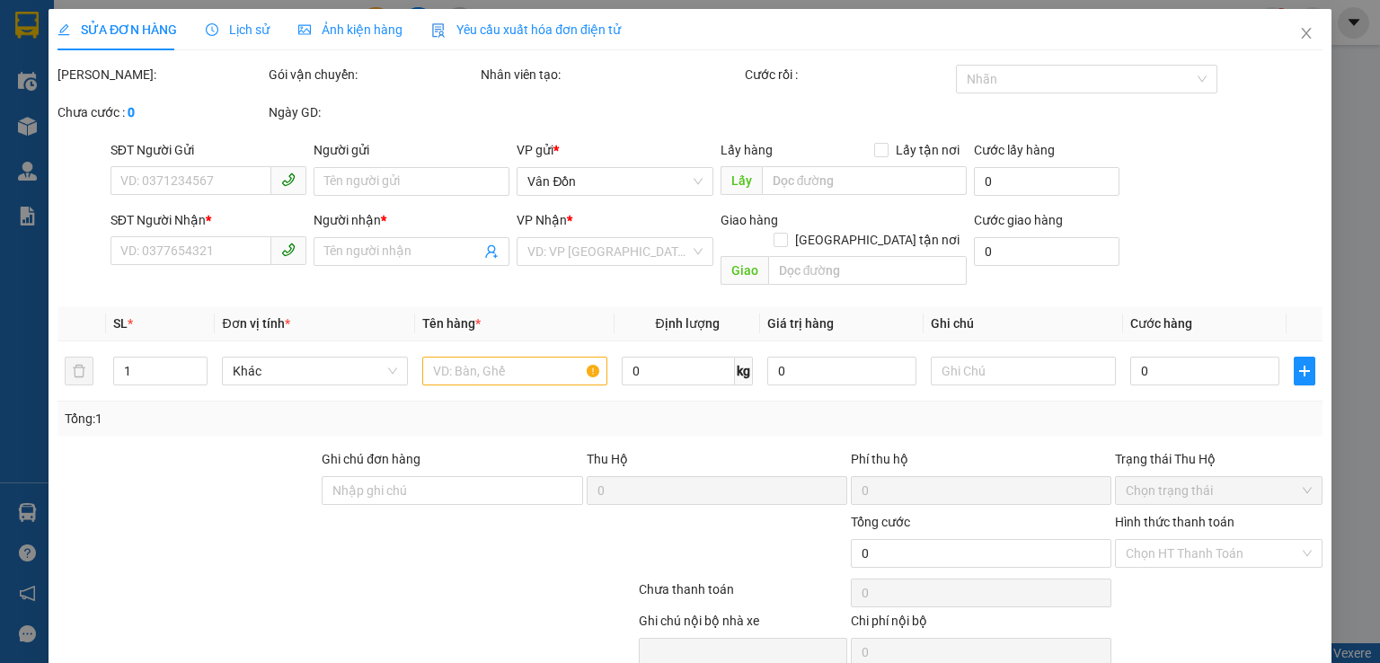
type input "0982128910"
type input "c hương"
checkbox input "true"
type input "vòng xuyến bệnh viện - vpvđ"
type input "0933311091"
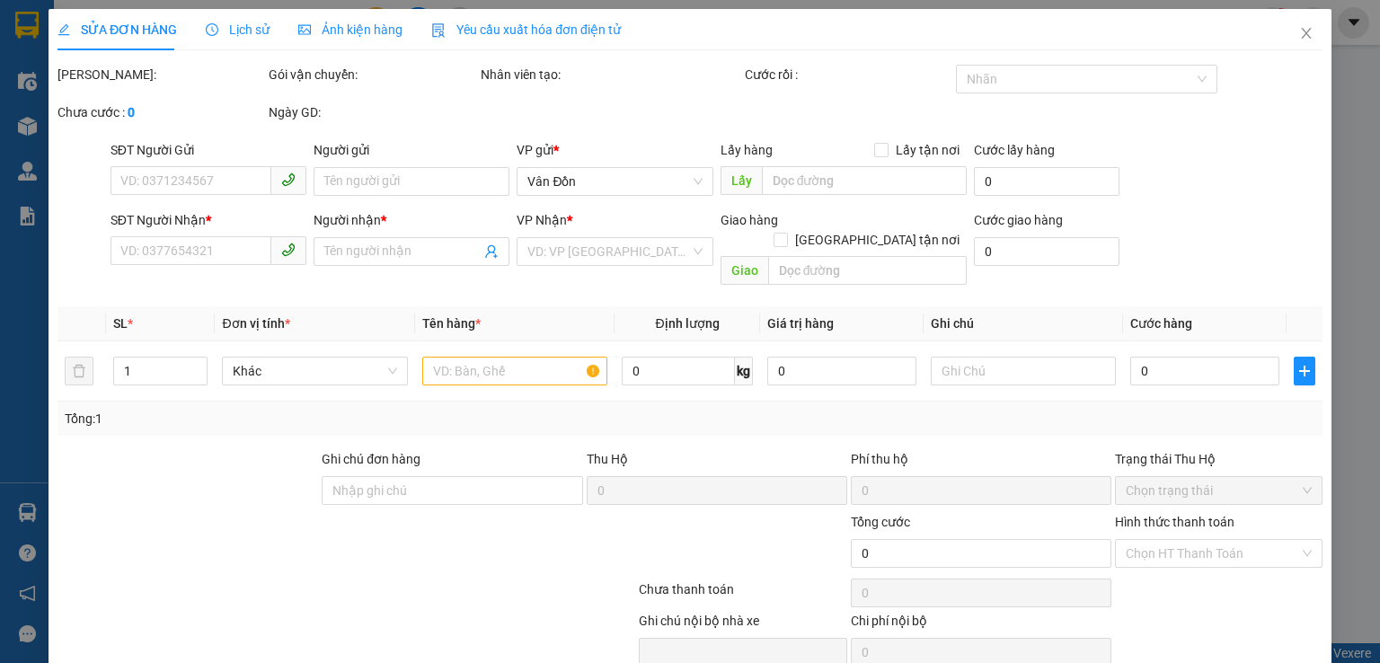
type input "a"
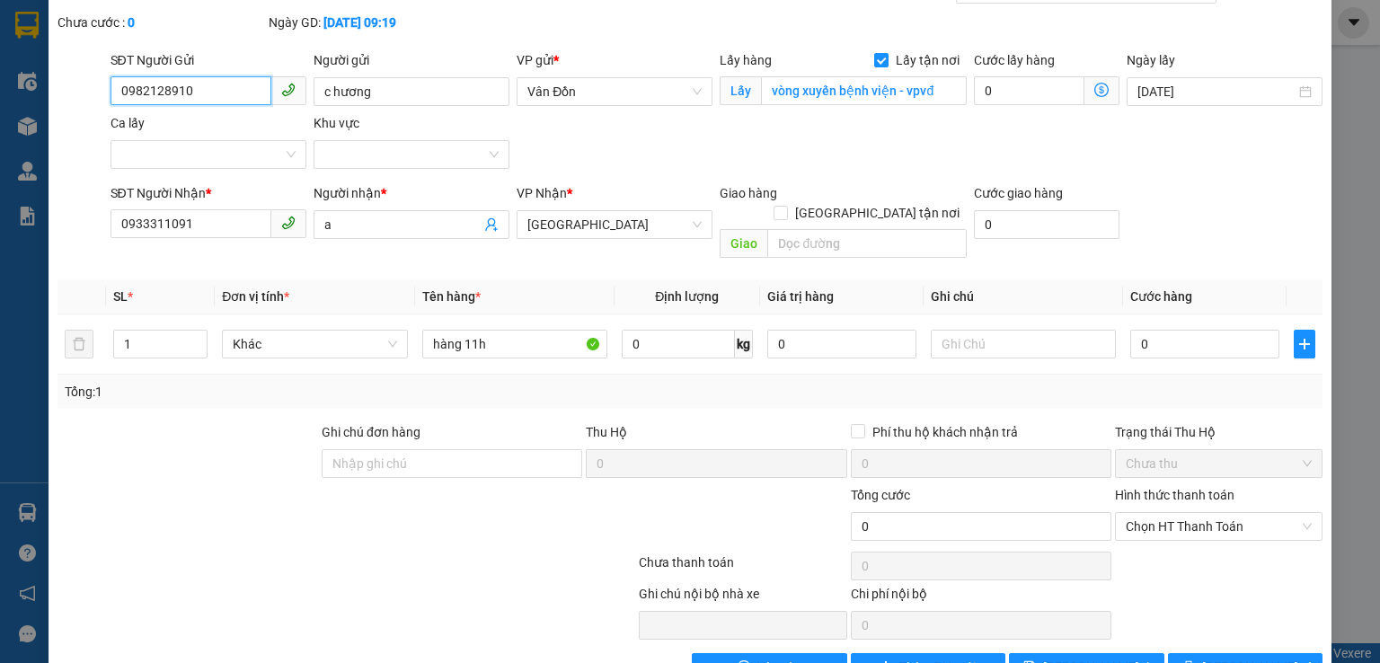
scroll to position [122, 0]
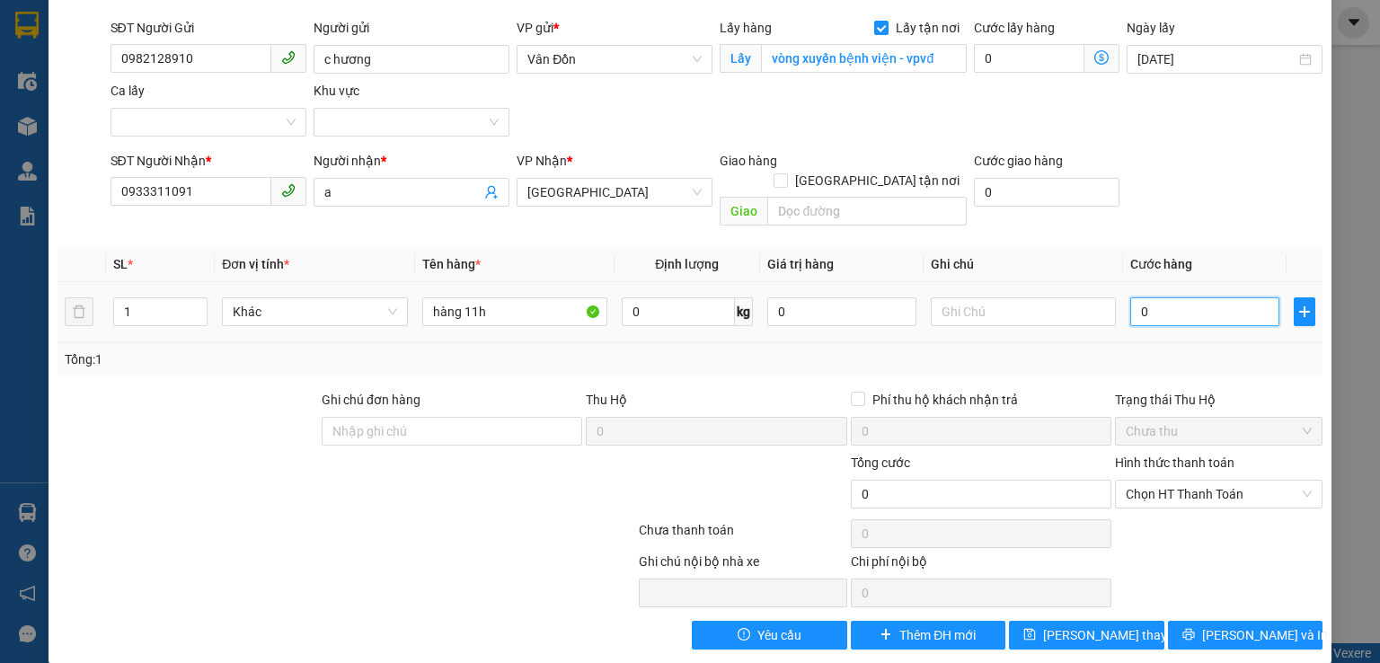
click at [1130, 297] on input "0" at bounding box center [1204, 311] width 149 height 29
click at [1131, 297] on input "0" at bounding box center [1204, 311] width 149 height 29
type input "20"
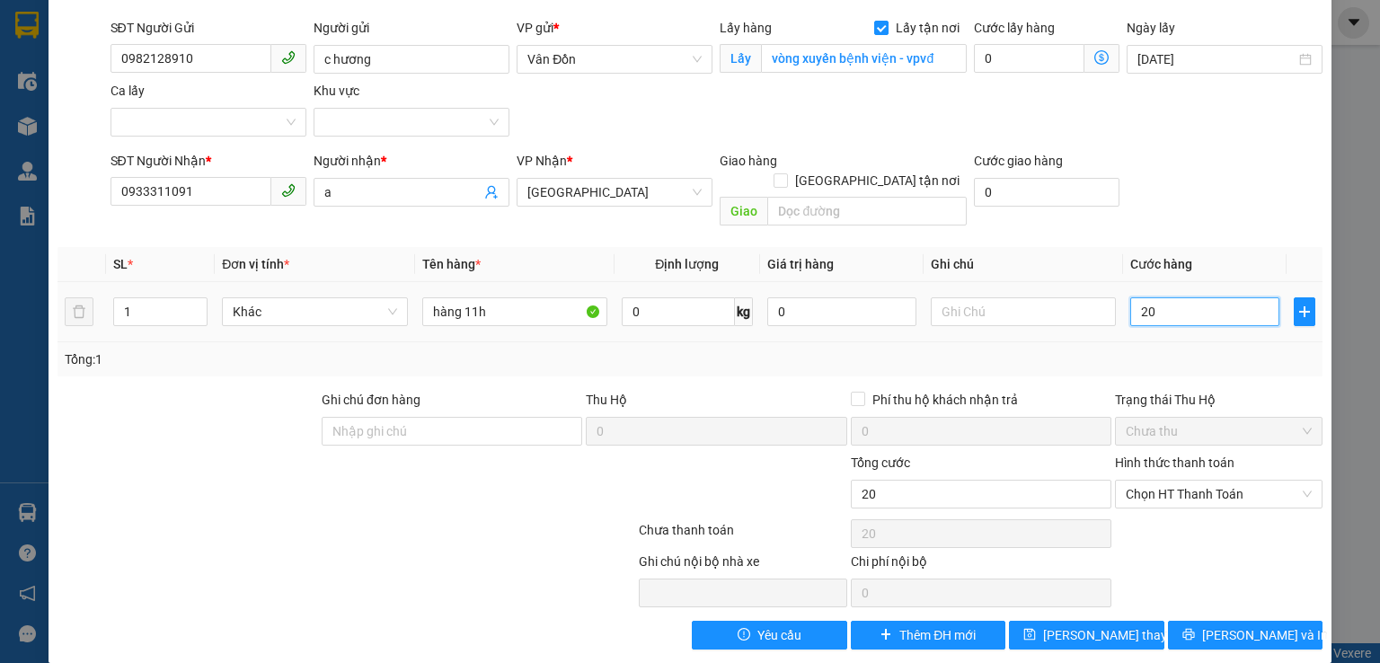
type input "200"
type input "200.000"
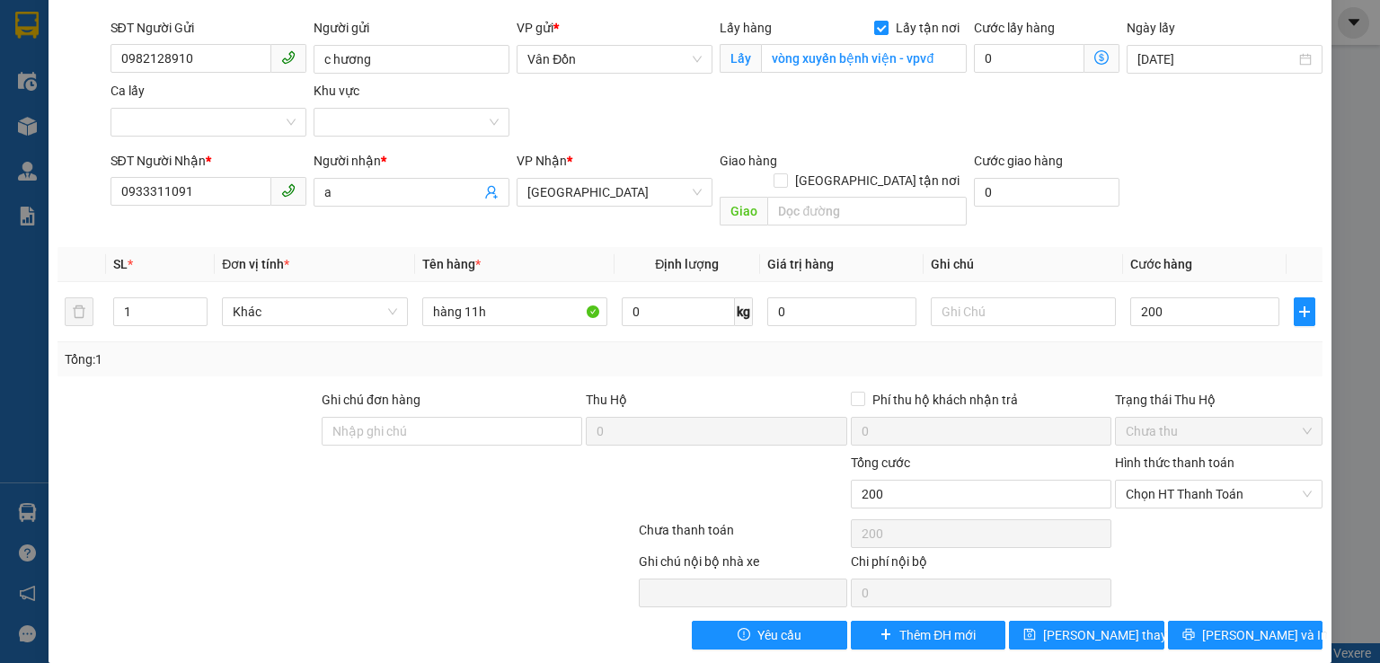
type input "200.000"
click at [427, 297] on input "hàng 11h" at bounding box center [514, 311] width 185 height 29
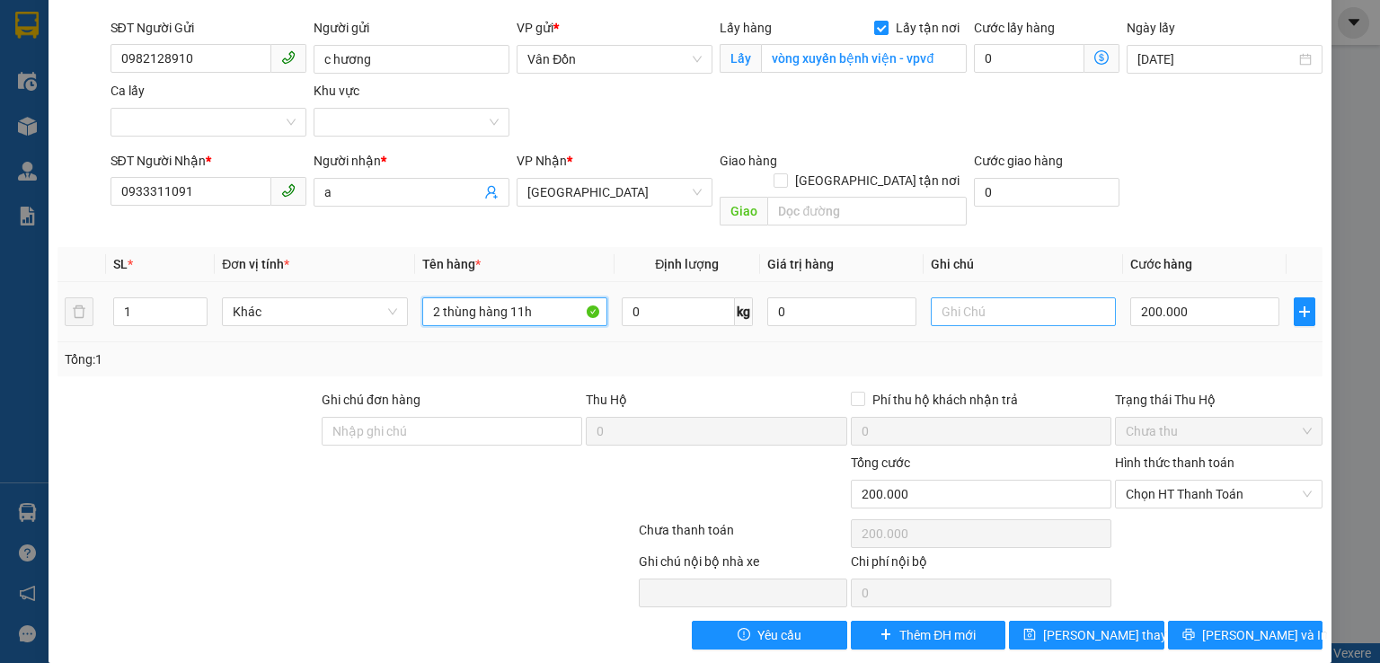
type input "2 thùng hàng 11h"
click at [932, 297] on input "text" at bounding box center [1023, 311] width 185 height 29
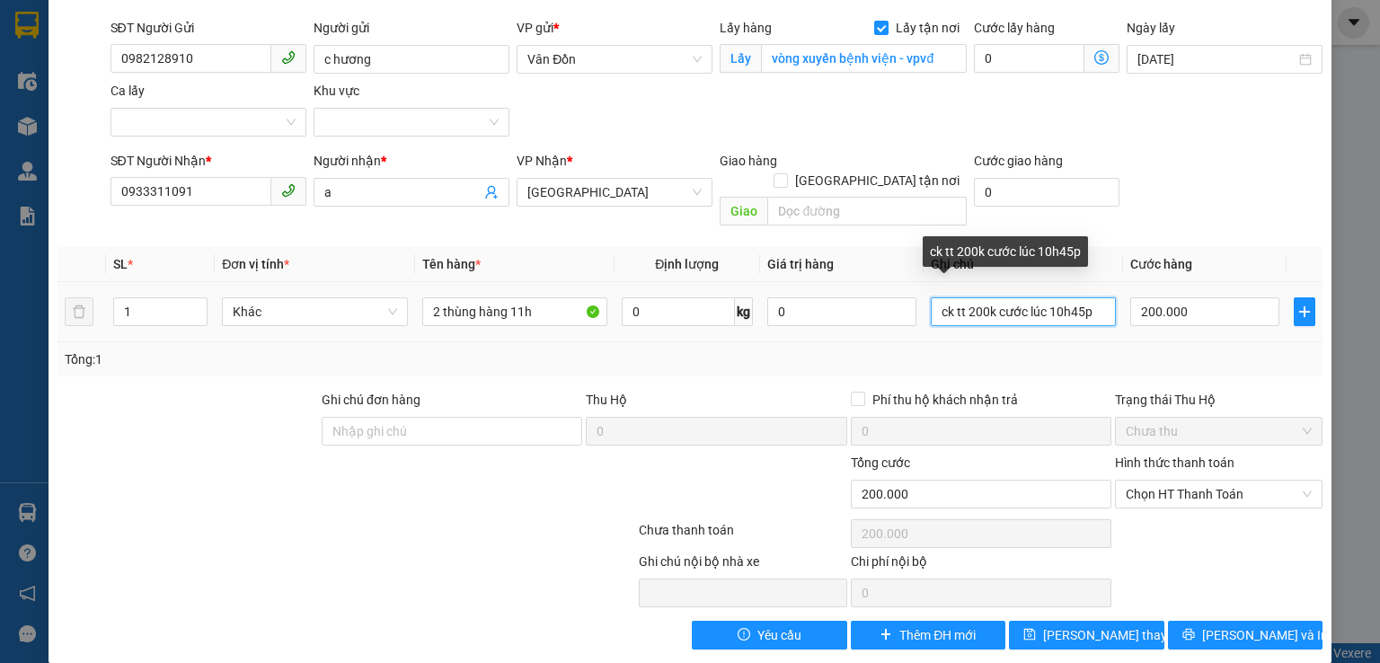
click at [933, 297] on input "ck tt 200k cước lúc 10h45p" at bounding box center [1023, 311] width 185 height 29
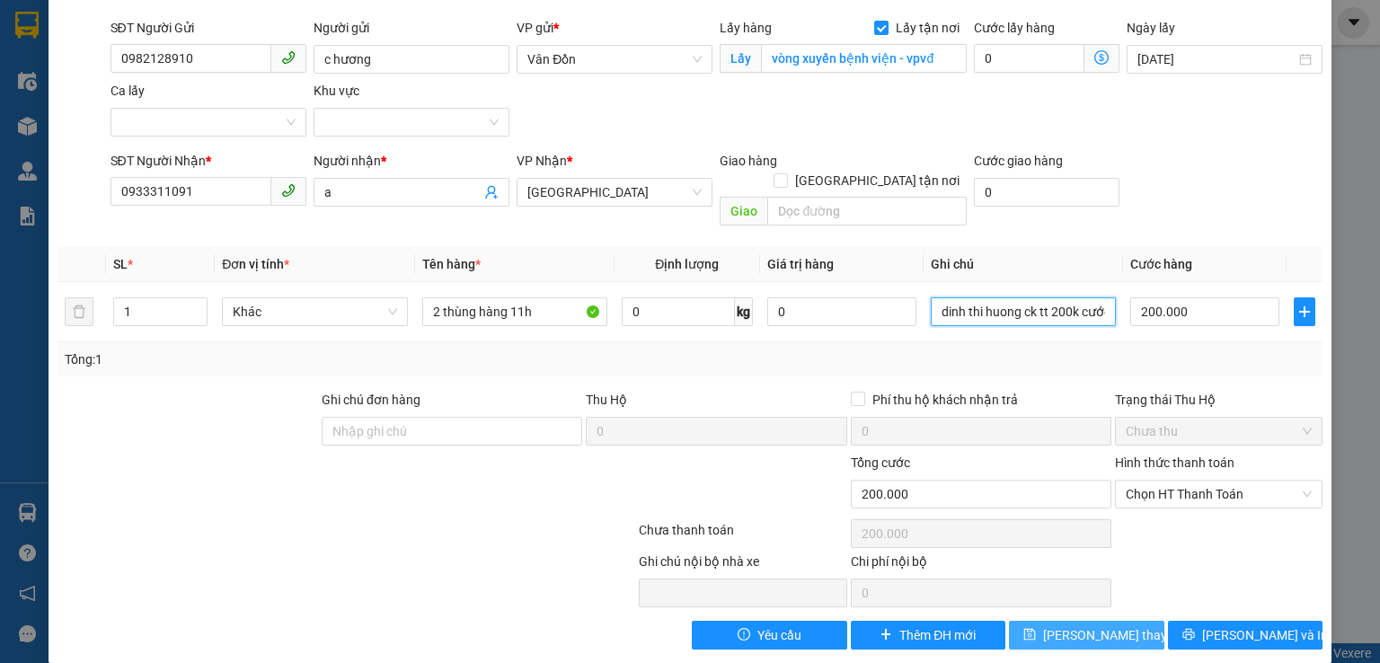
type input "dinh thi huong ck tt 200k cước lúc 10h45p"
click at [1067, 625] on span "Lưu thay đổi" at bounding box center [1115, 635] width 144 height 20
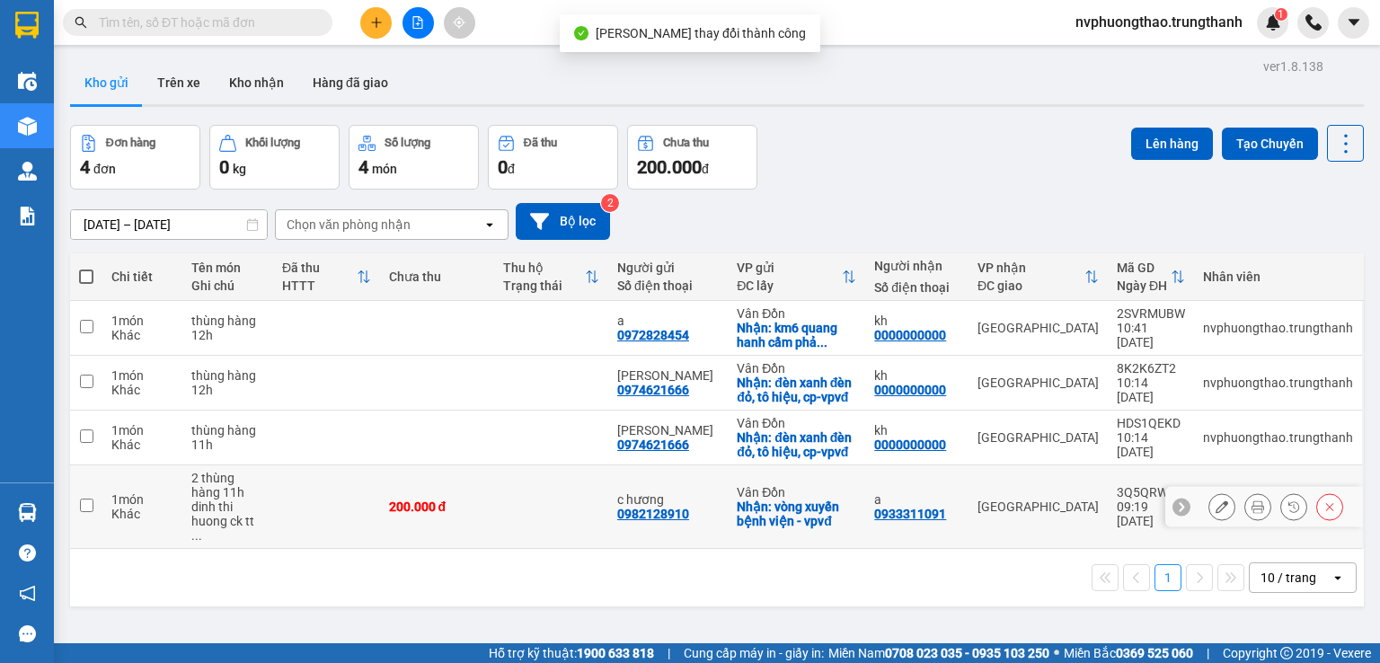
click at [1215, 500] on icon at bounding box center [1221, 506] width 13 height 13
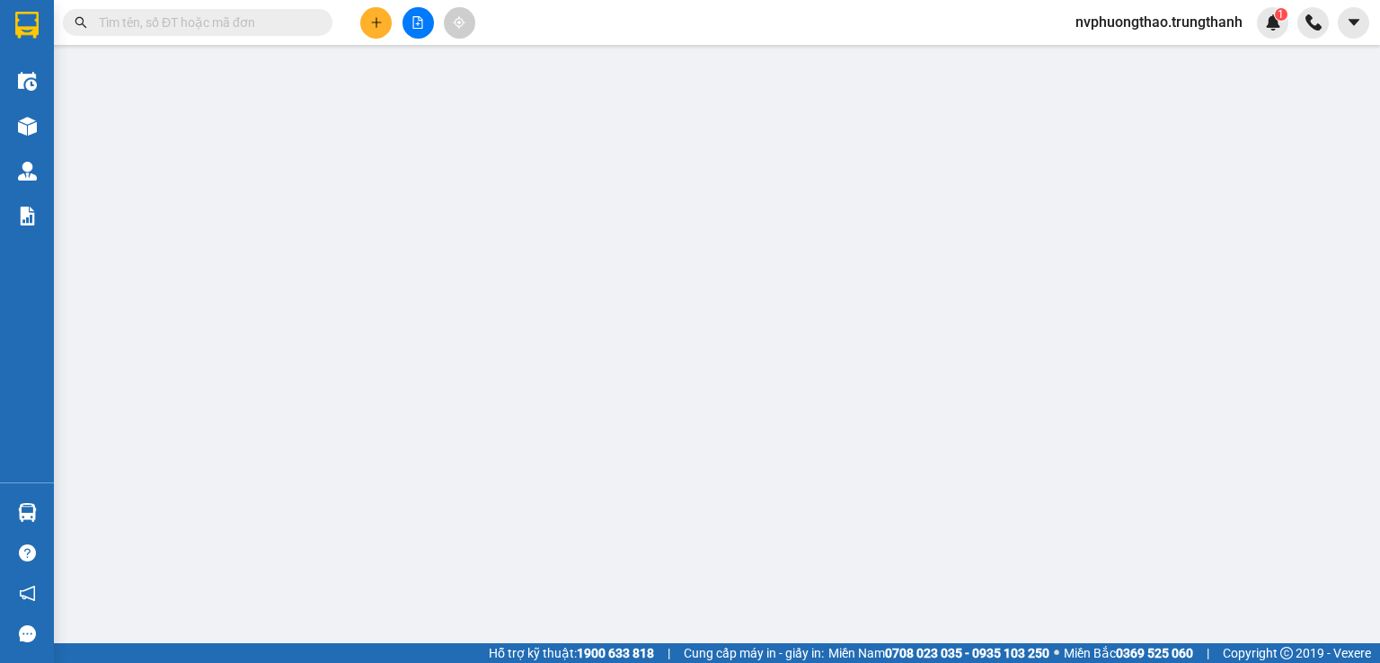
type input "0982128910"
type input "c hương"
checkbox input "true"
type input "vòng xuyến bệnh viện - vpvđ"
type input "0933311091"
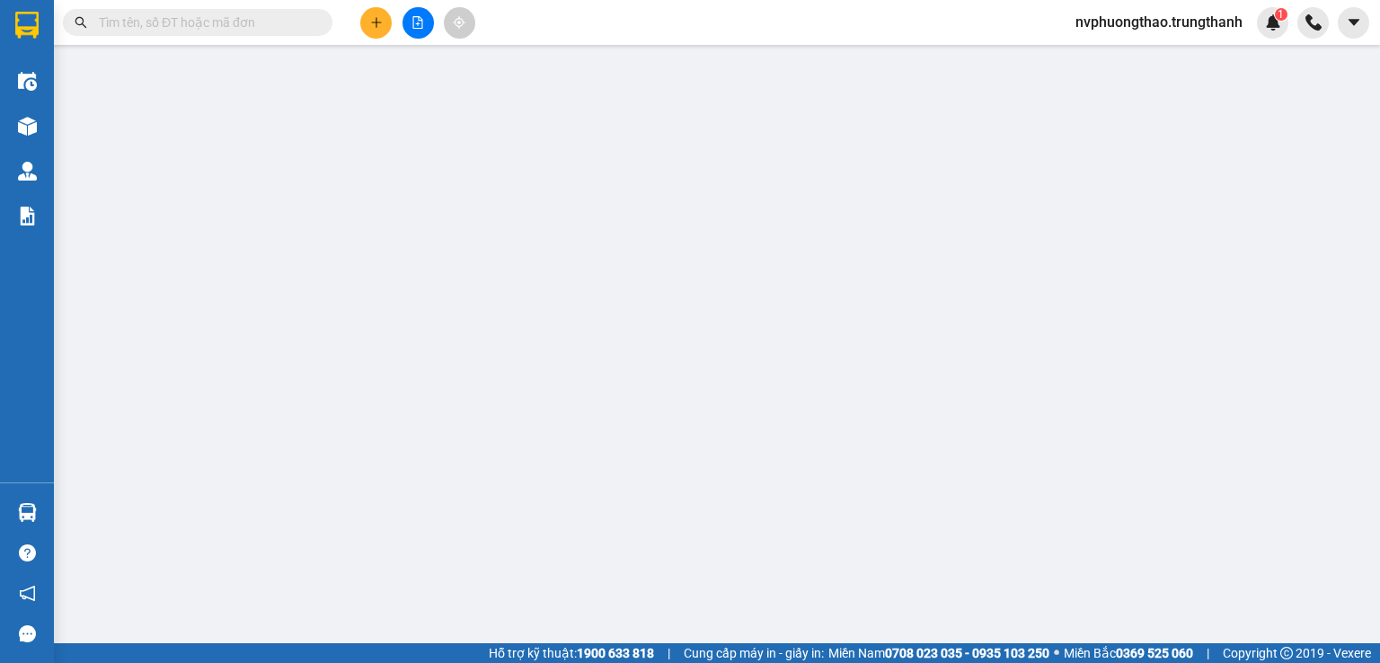
type input "a"
type input "200.000"
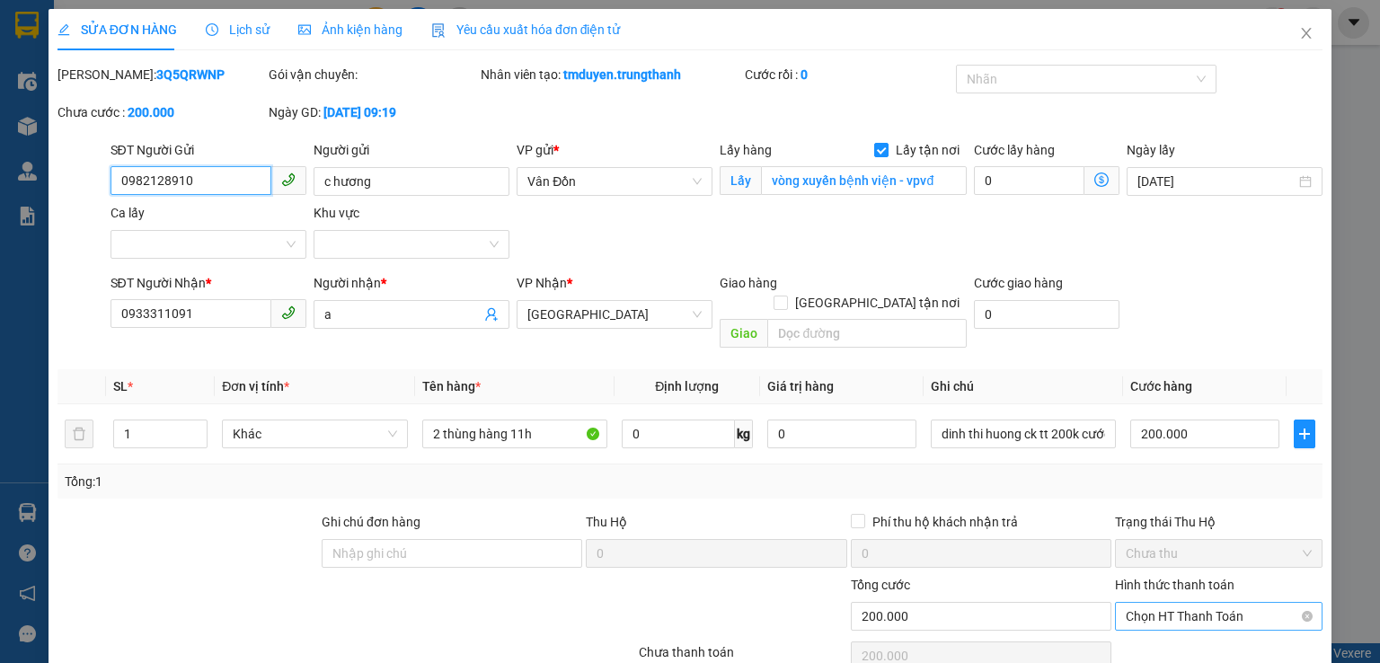
click at [1156, 603] on span "Chọn HT Thanh Toán" at bounding box center [1219, 616] width 186 height 27
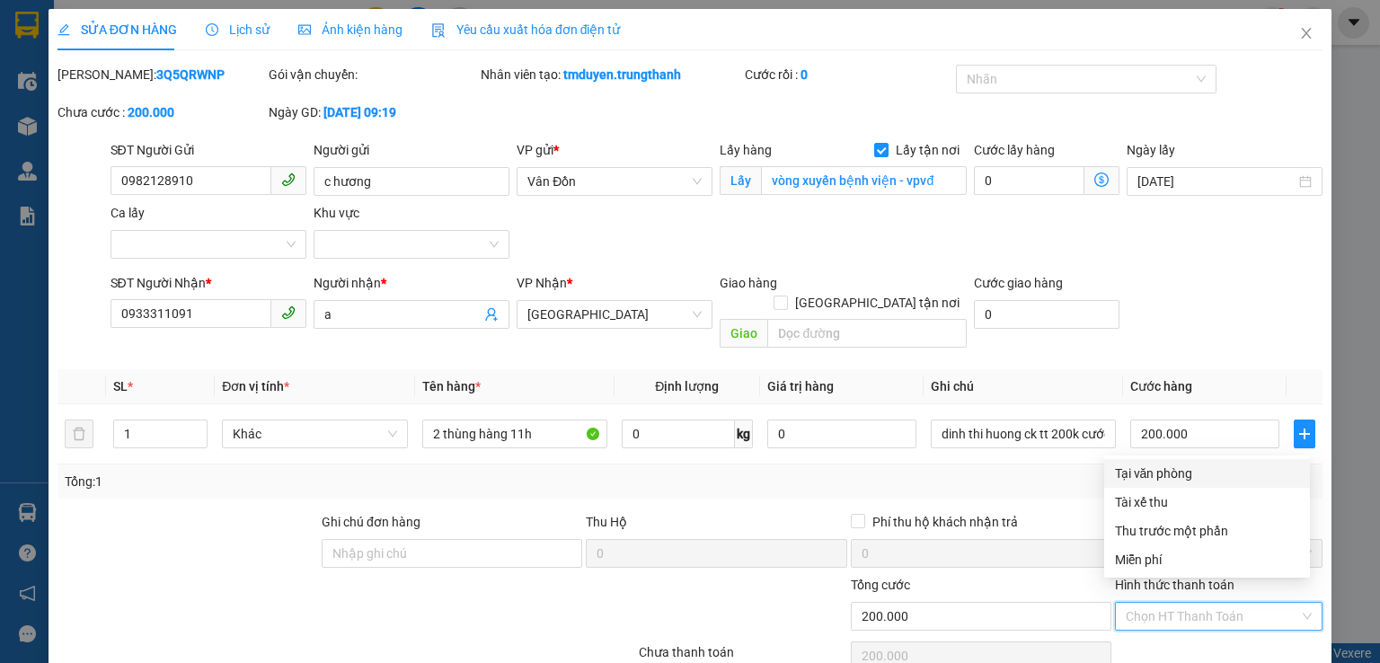
click at [1141, 464] on div "Tại văn phòng" at bounding box center [1207, 474] width 184 height 20
type input "0"
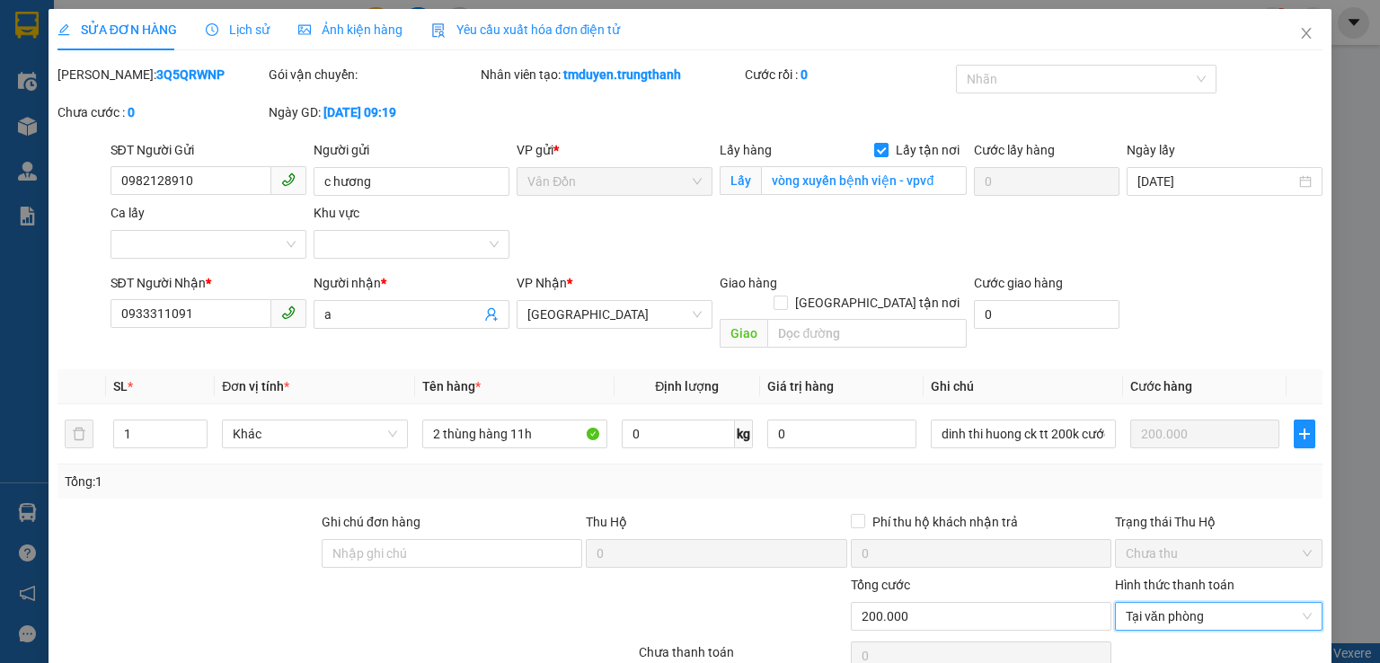
scroll to position [122, 0]
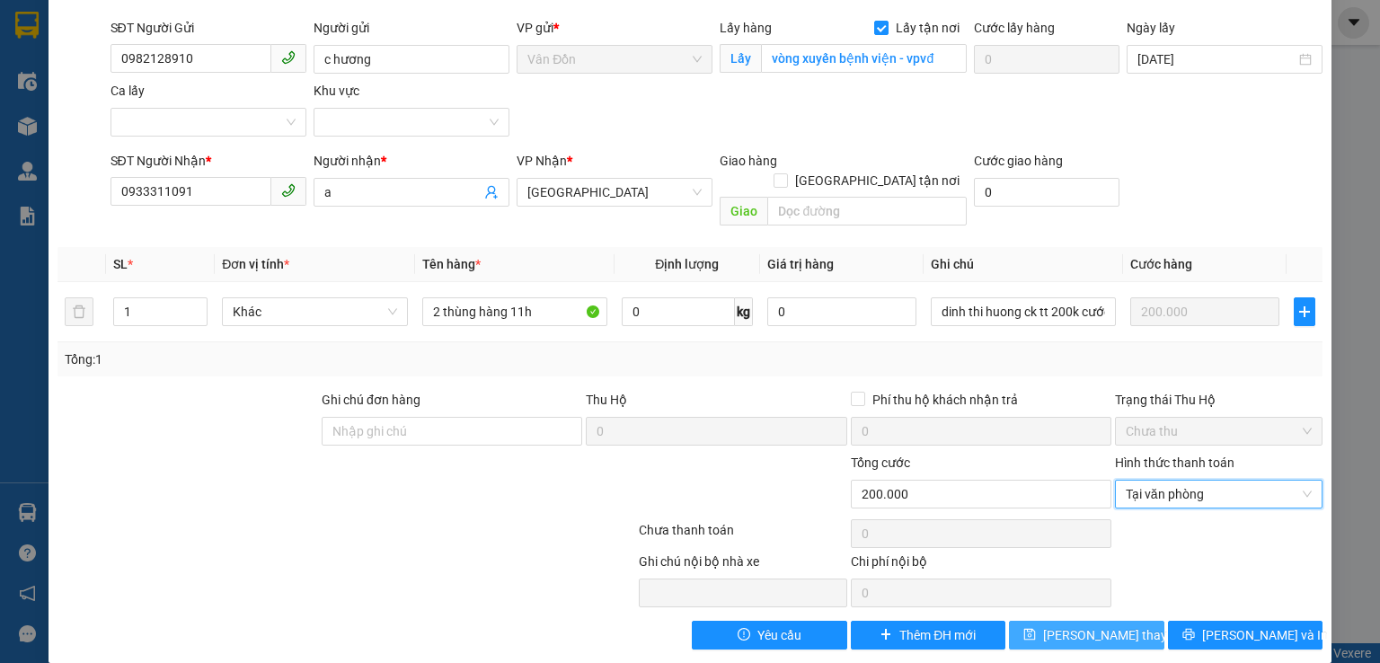
click at [1108, 625] on span "Lưu thay đổi" at bounding box center [1115, 635] width 144 height 20
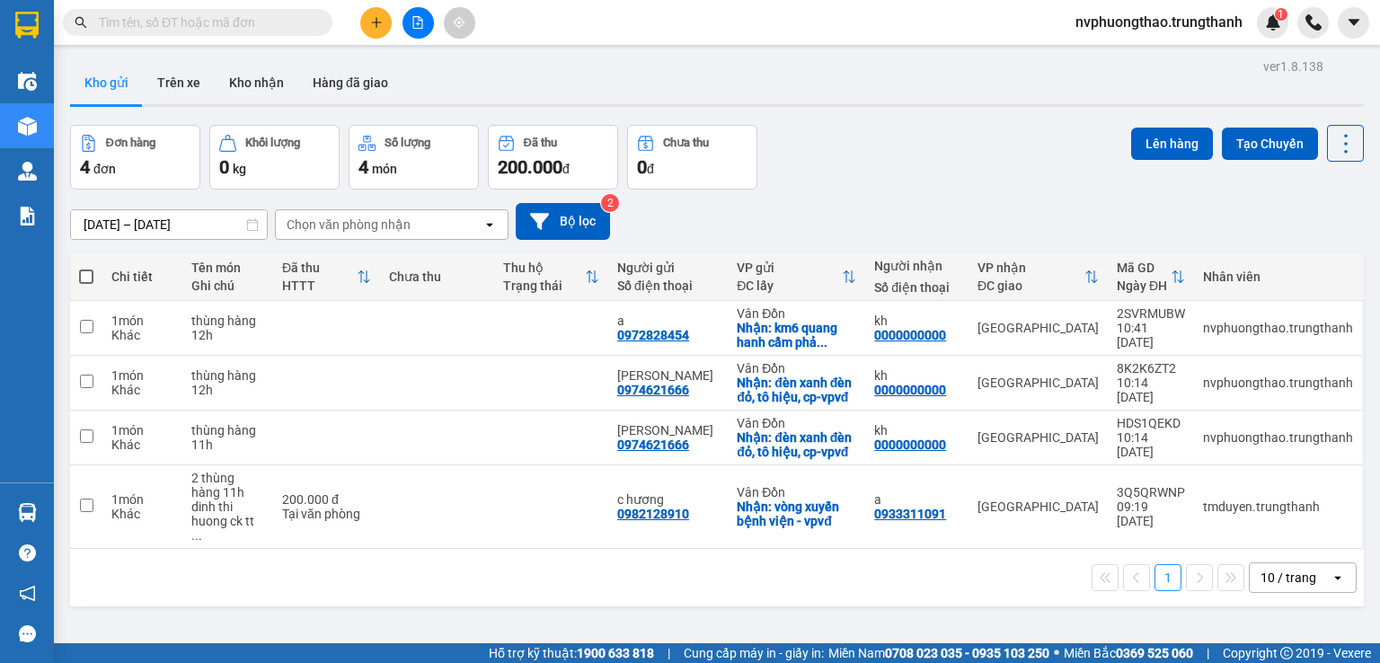
click at [1276, 224] on div "12/08/2025 – 14/08/2025 Press the down arrow key to interact with the calendar …" at bounding box center [717, 221] width 1294 height 37
click at [1215, 500] on icon at bounding box center [1221, 506] width 13 height 13
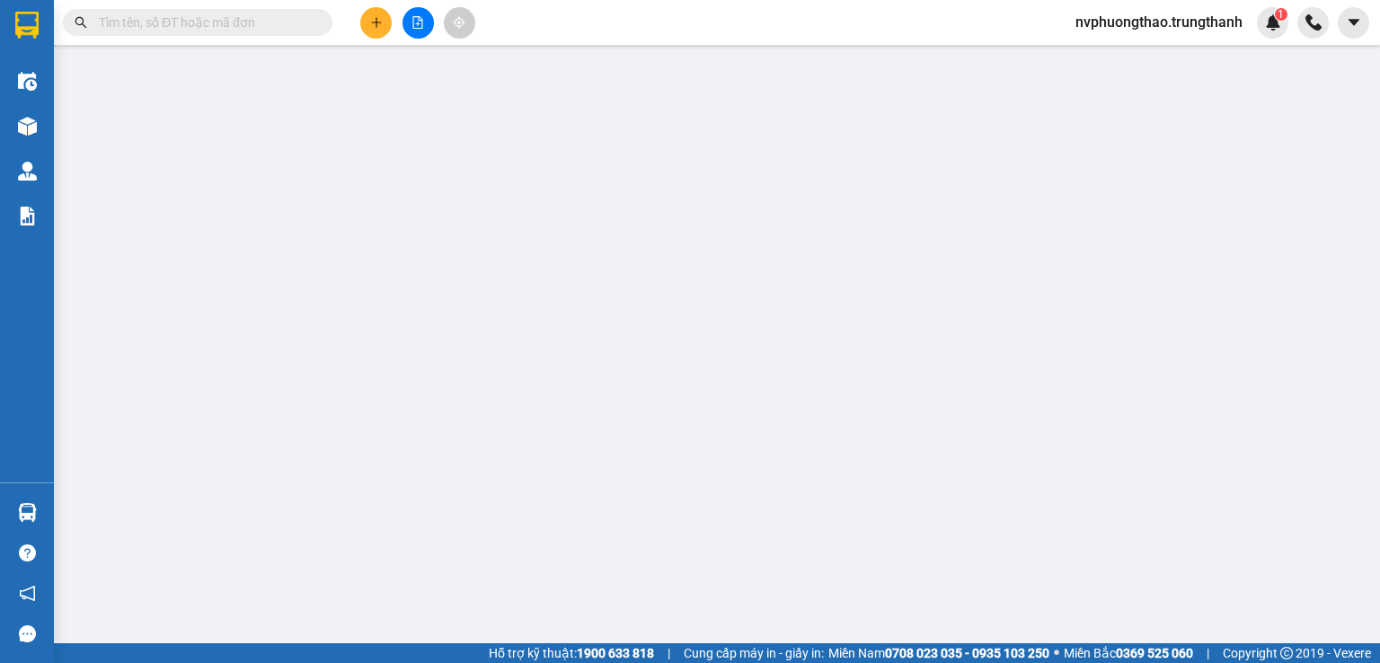
type input "0982128910"
type input "c hương"
checkbox input "true"
type input "vòng xuyến bệnh viện - vpvđ"
type input "0933311091"
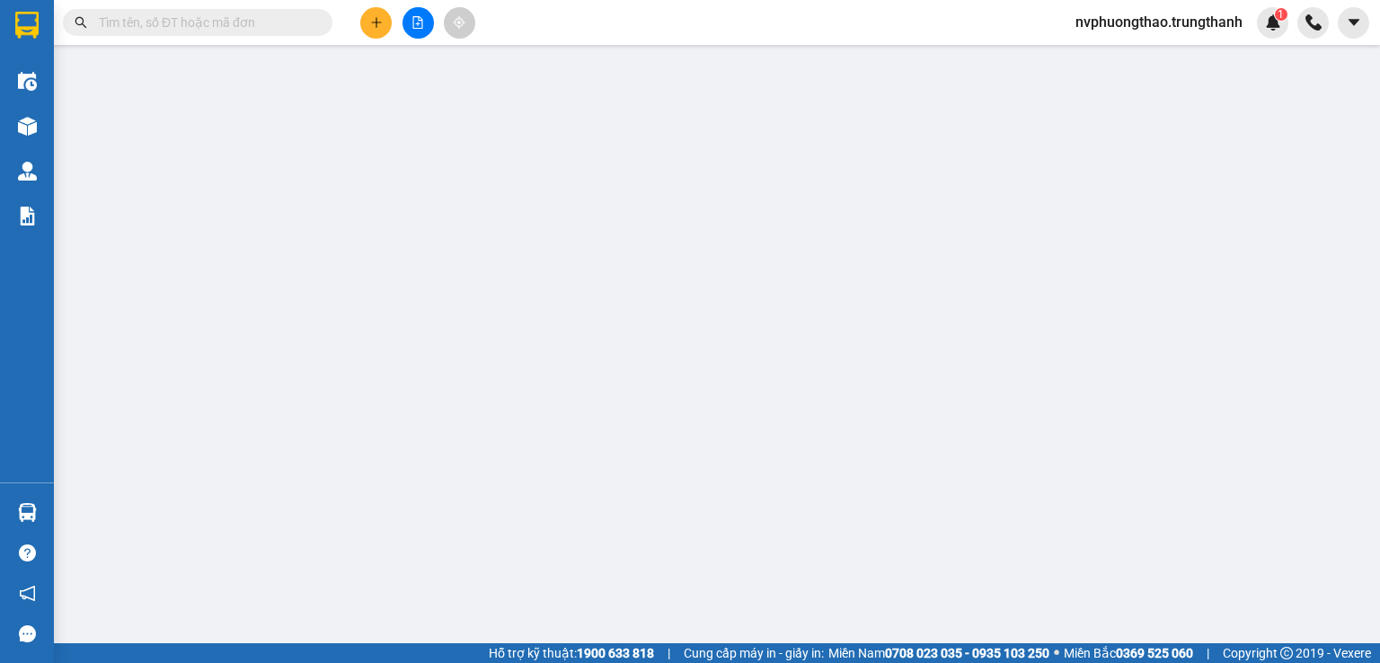
type input "a"
type input "200.000"
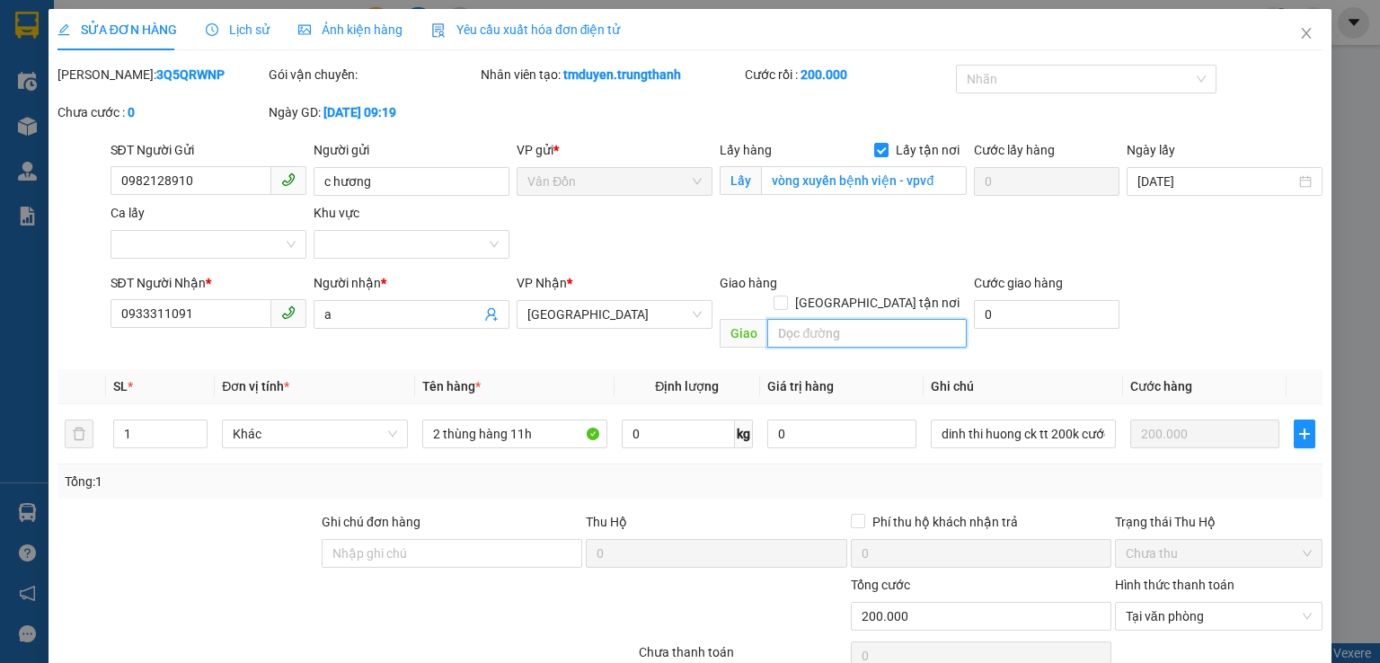
click at [782, 319] on input "text" at bounding box center [866, 333] width 199 height 29
type input "lê văn lương Hn"
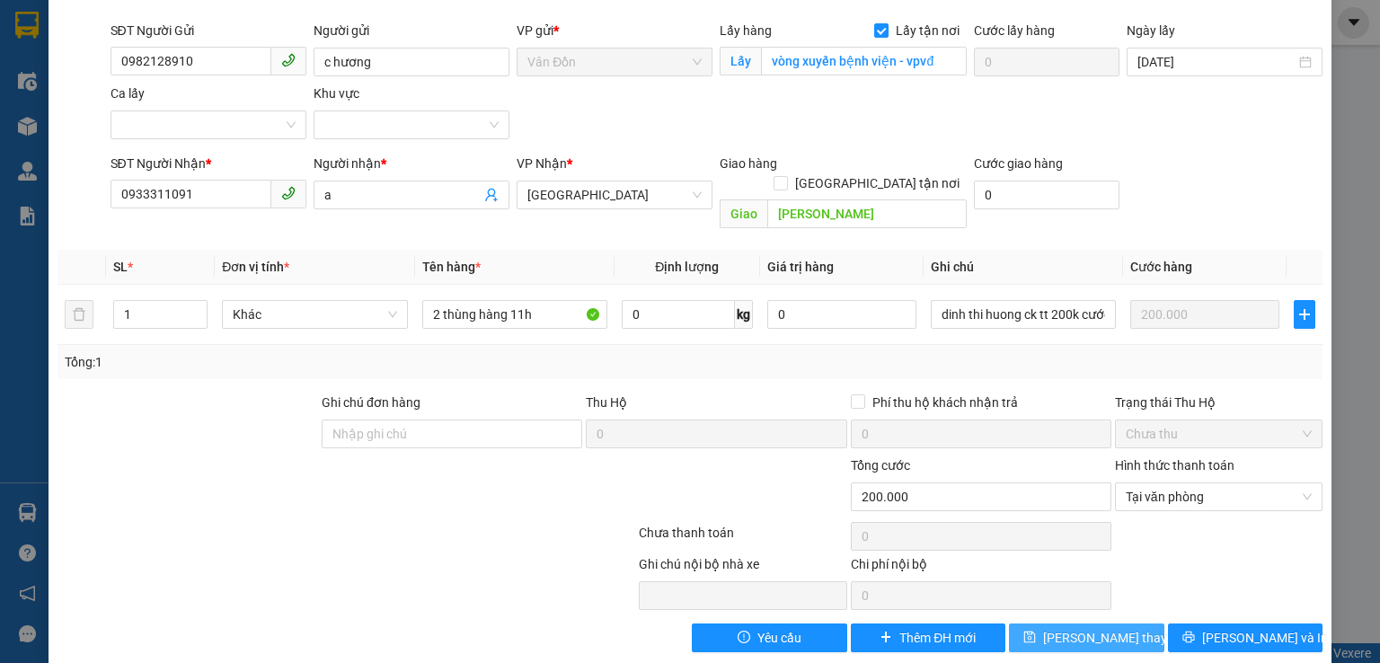
click at [1068, 628] on span "Lưu thay đổi" at bounding box center [1115, 638] width 144 height 20
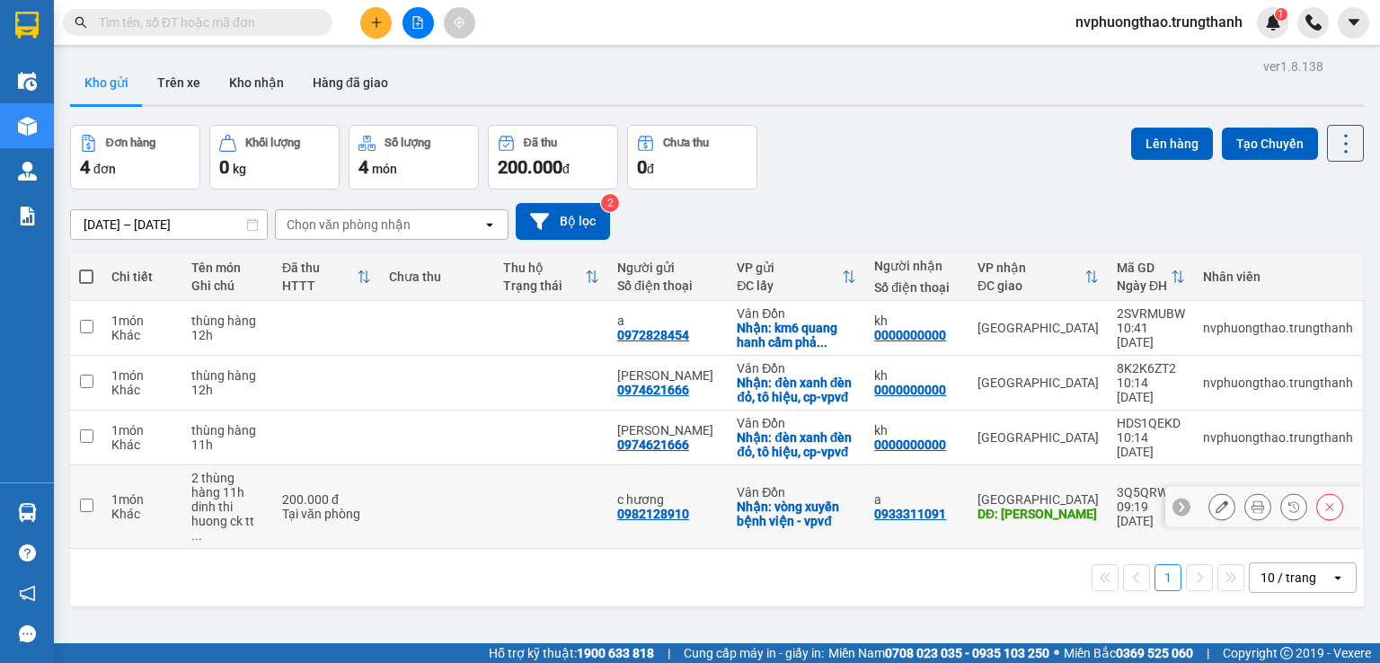
click at [83, 499] on input "checkbox" at bounding box center [86, 505] width 13 height 13
checkbox input "true"
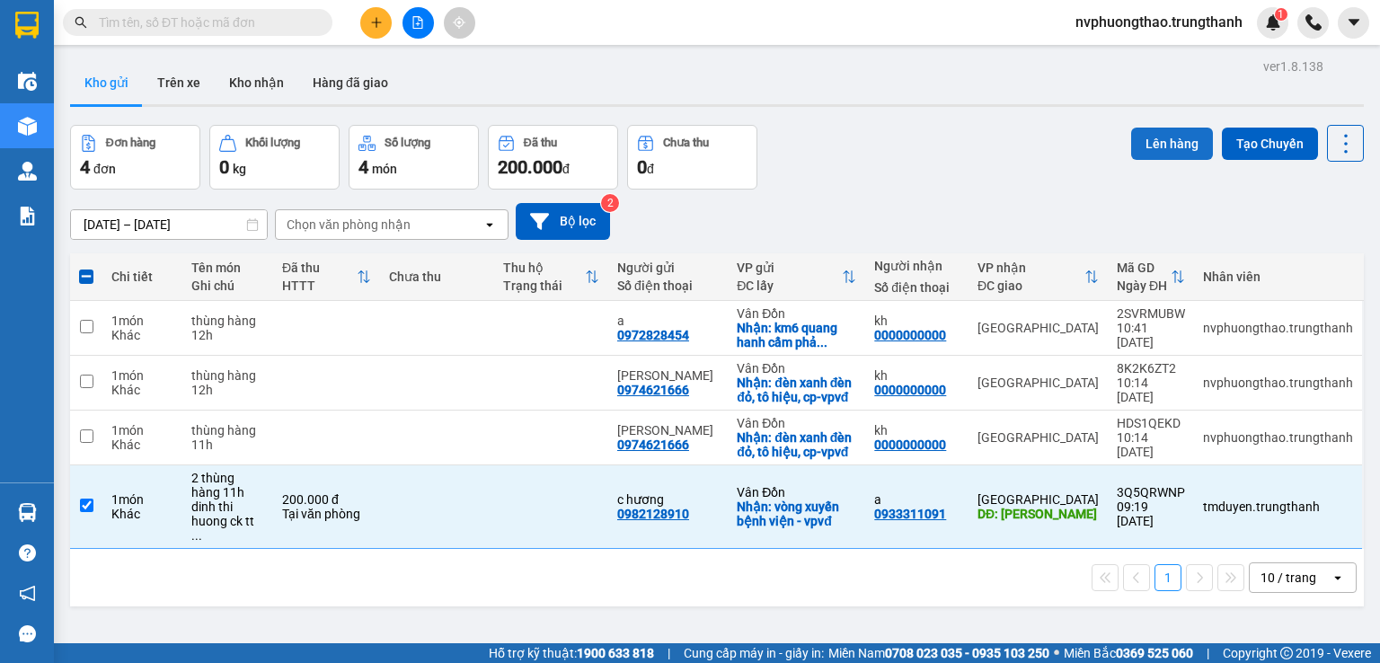
click at [1153, 139] on button "Lên hàng" at bounding box center [1172, 144] width 82 height 32
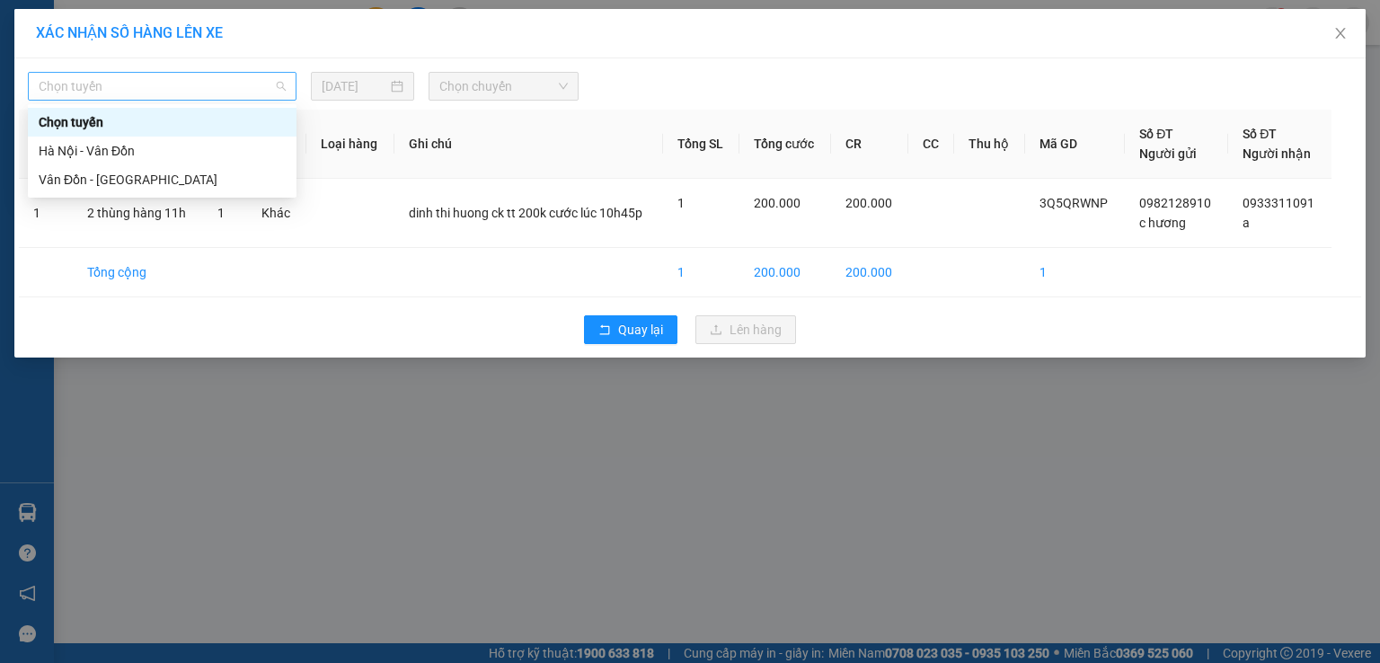
click at [262, 73] on span "Chọn tuyến" at bounding box center [162, 86] width 247 height 27
click at [216, 191] on div "Vân Đồn - Hà Nội" at bounding box center [162, 179] width 269 height 29
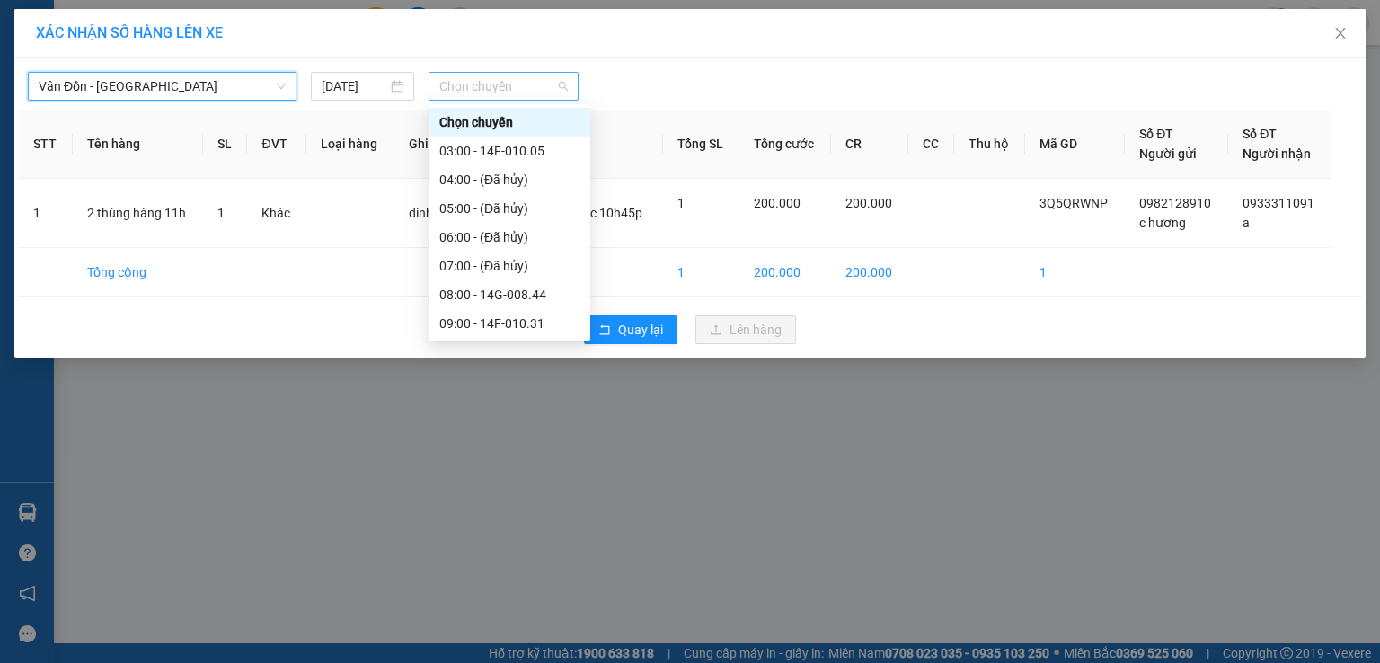
click at [503, 80] on span "Chọn chuyến" at bounding box center [503, 86] width 129 height 27
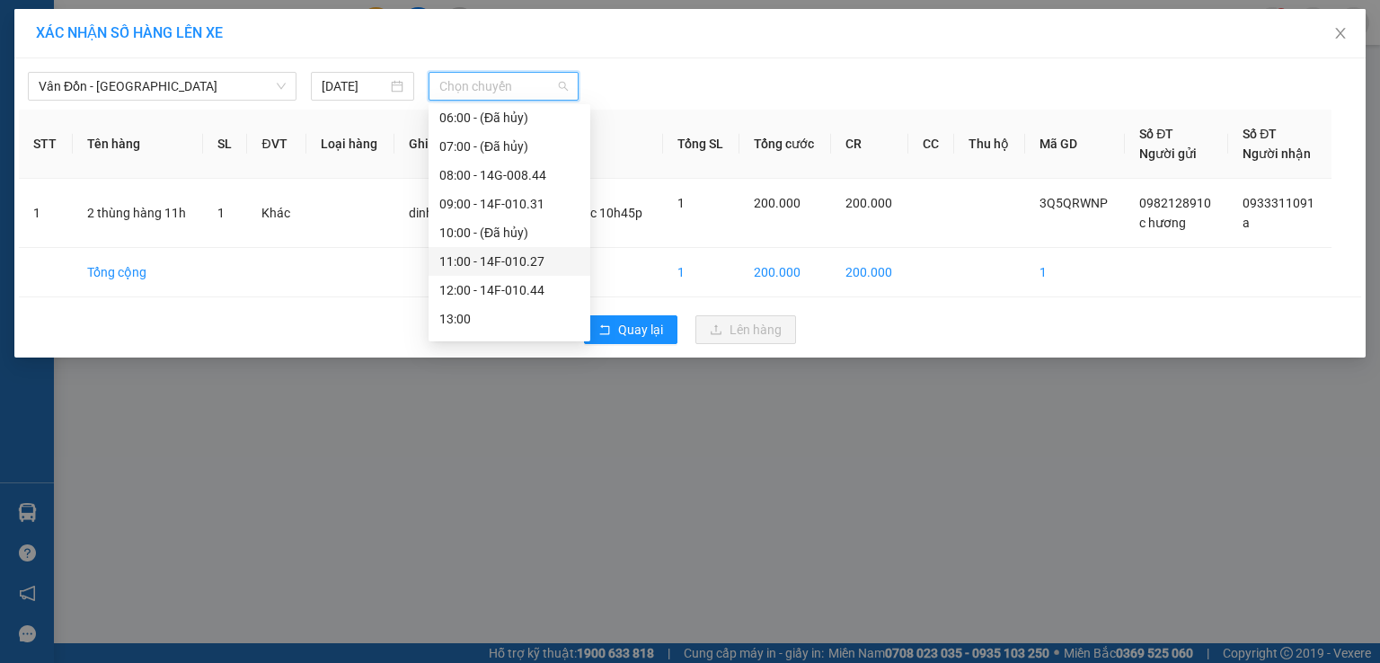
click at [510, 252] on div "11:00 - 14F-010.27" at bounding box center [509, 262] width 140 height 20
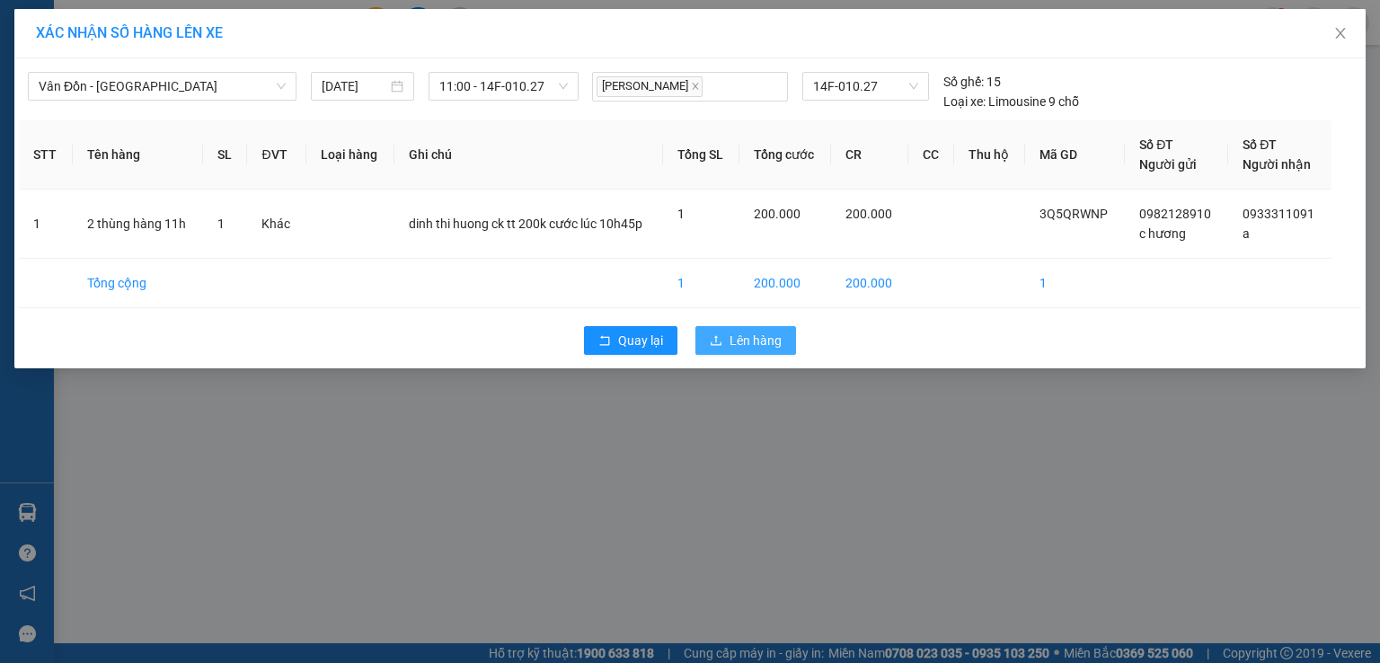
click at [759, 332] on span "Lên hàng" at bounding box center [755, 341] width 52 height 20
